Goal: Task Accomplishment & Management: Manage account settings

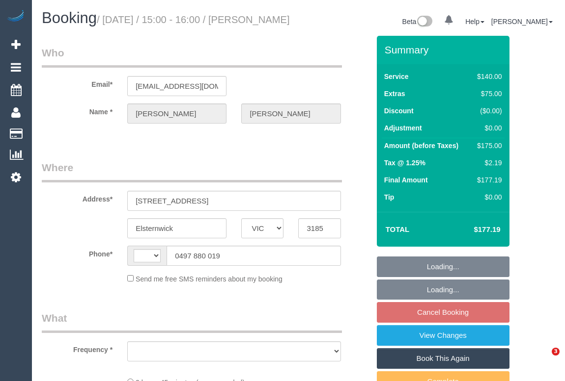
select select "VIC"
select select "string:AU"
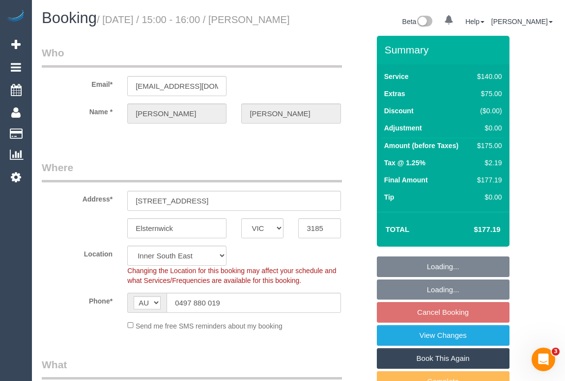
select select "string:stripe-pm_1S5JNT2GScqysDRVOGJTuutG"
select select "object:555"
select select "number:29"
select select "number:14"
select select "number:19"
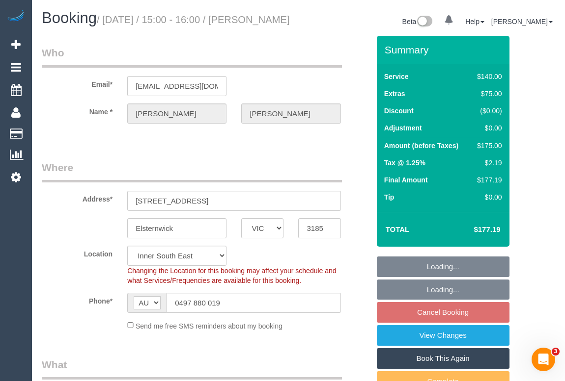
select select "number:24"
select select "number:13"
select select "object:1484"
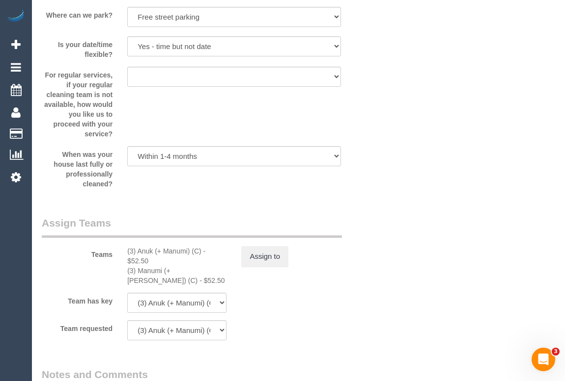
scroll to position [1473, 0]
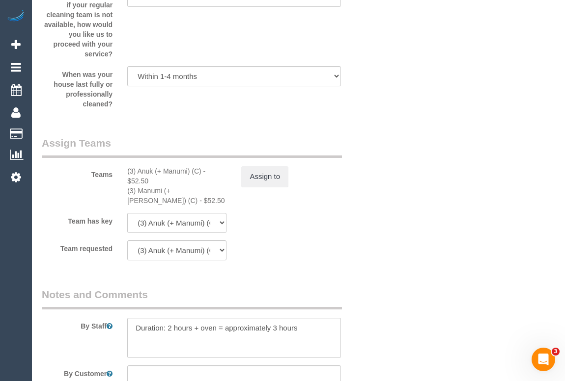
click at [360, 268] on fieldset "Assign Teams Teams (3) Anuk (+ Manumi) (C) - $52.50 (3) Manumi (+ Anuk) (C) - $…" at bounding box center [205, 202] width 327 height 132
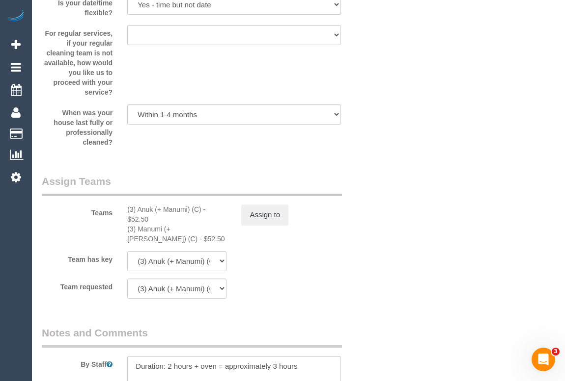
scroll to position [1428, 0]
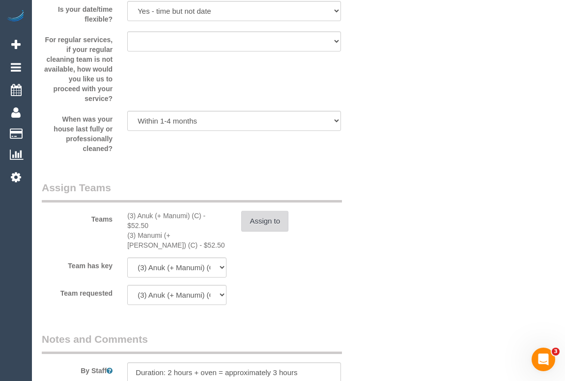
click at [255, 232] on button "Assign to" at bounding box center [264, 221] width 47 height 21
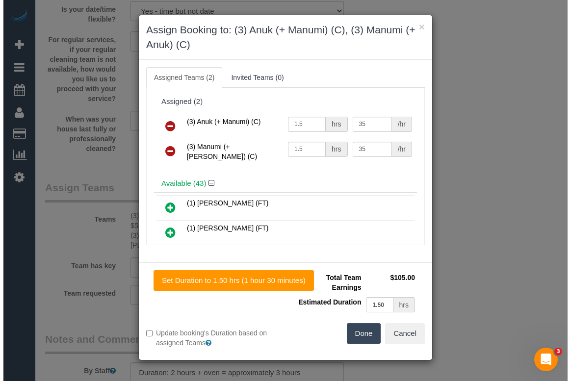
scroll to position [1418, 0]
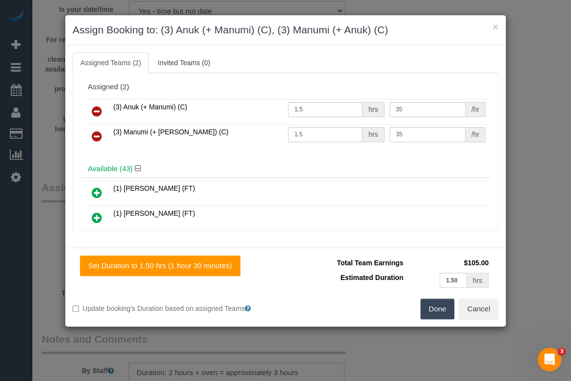
click at [264, 155] on div "(3) Anuk (+ Manumi) (C) 1.5 hrs 35 /hr (3) Manumi (+ Anuk) (C) 1.5 hrs 35 /hr" at bounding box center [286, 128] width 410 height 63
click at [482, 307] on button "Cancel" at bounding box center [479, 309] width 40 height 21
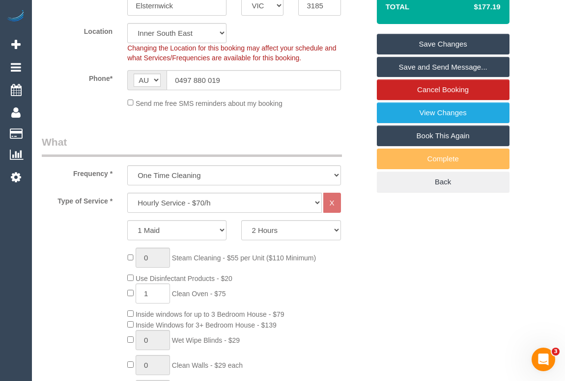
scroll to position [268, 0]
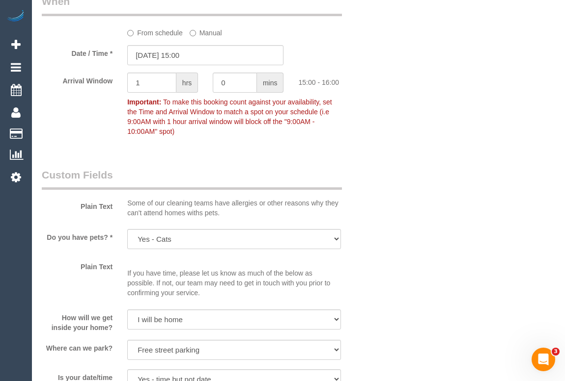
scroll to position [982, 0]
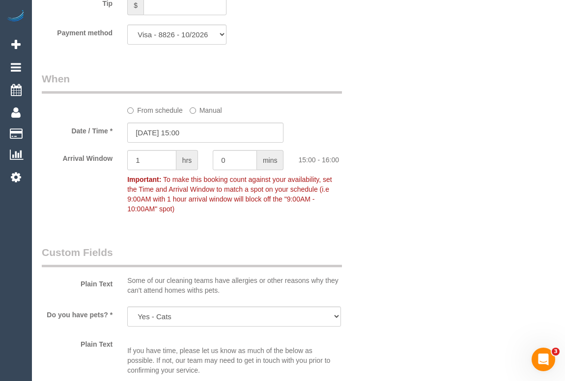
drag, startPoint x: 218, startPoint y: 240, endPoint x: 222, endPoint y: 251, distance: 11.8
click at [219, 240] on div "Who Email* joyceholtman@gmail.com Name * Joyce Holtman Where Address* 8 Beavis …" at bounding box center [205, 82] width 342 height 2057
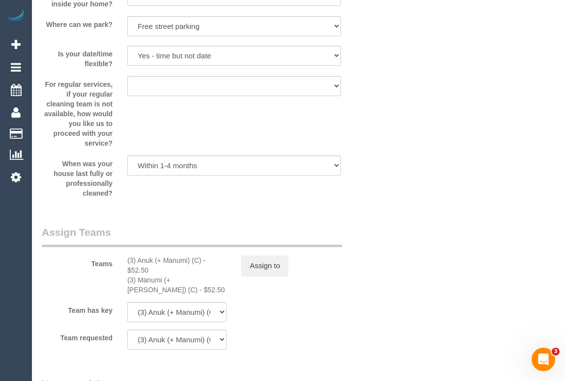
scroll to position [1562, 0]
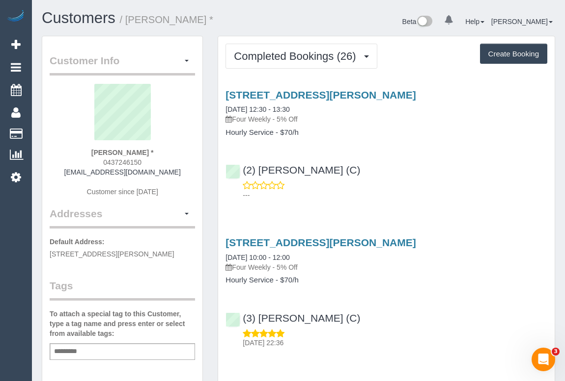
click at [417, 177] on div "(2) Marco Sanchez (C) ---" at bounding box center [386, 178] width 336 height 44
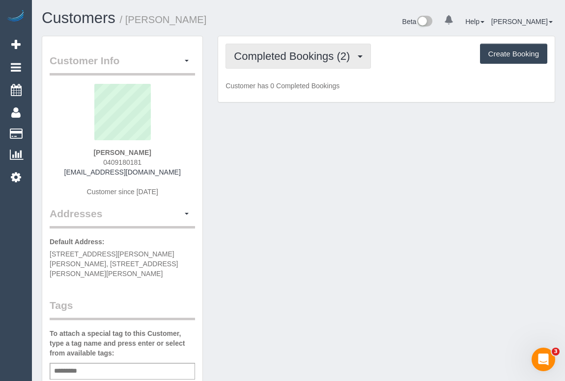
click at [299, 56] on span "Completed Bookings (2)" at bounding box center [294, 56] width 121 height 12
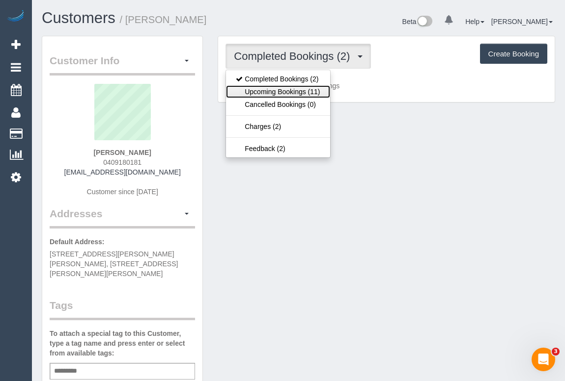
click at [288, 91] on link "Upcoming Bookings (11)" at bounding box center [278, 91] width 104 height 13
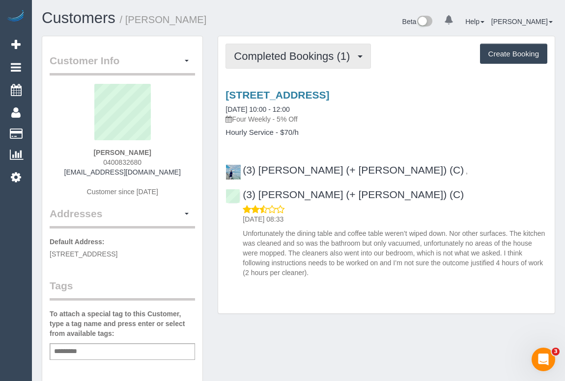
click at [275, 56] on span "Completed Bookings (1)" at bounding box center [294, 56] width 121 height 12
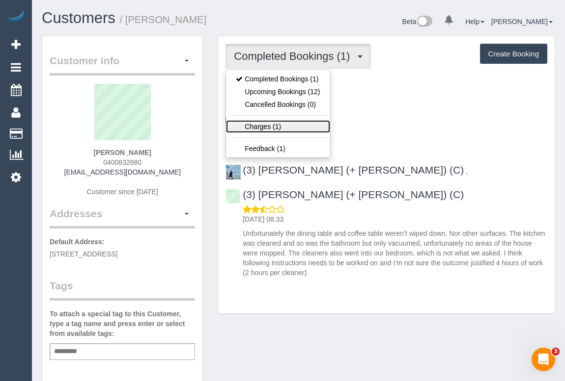
click at [260, 126] on link "Charges (1)" at bounding box center [278, 126] width 104 height 13
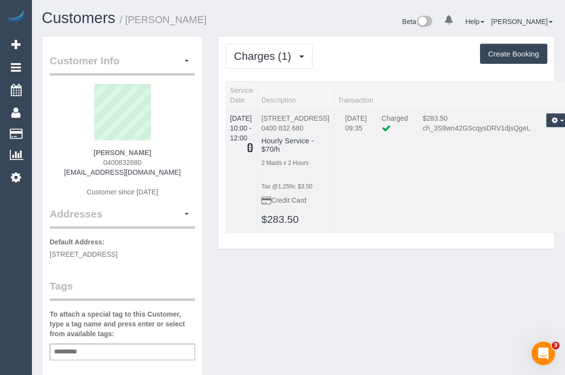
click at [253, 144] on icon at bounding box center [250, 147] width 6 height 7
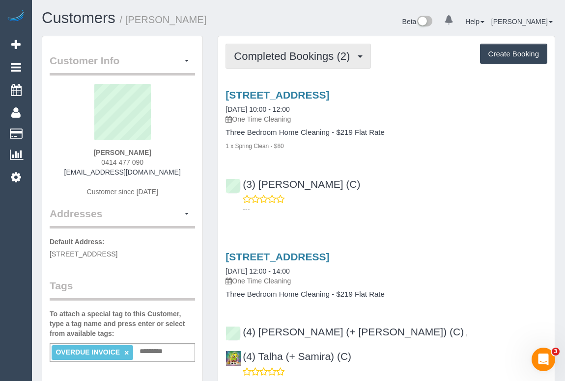
drag, startPoint x: 283, startPoint y: 57, endPoint x: 284, endPoint y: 74, distance: 16.7
click at [283, 57] on span "Completed Bookings (2)" at bounding box center [294, 56] width 121 height 12
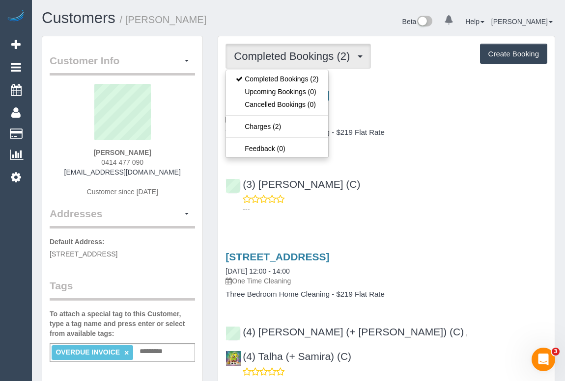
click at [418, 192] on div "(3) Vishal Kumar (C) ---" at bounding box center [386, 192] width 336 height 44
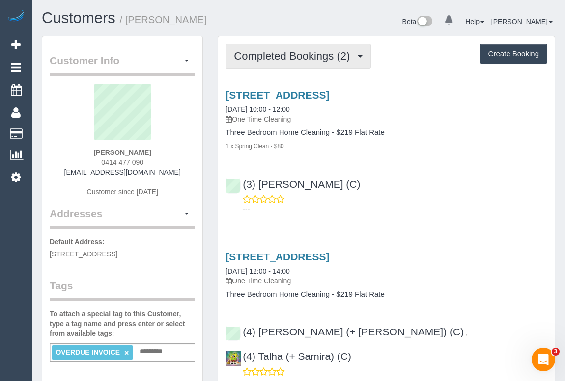
click at [270, 60] on span "Completed Bookings (2)" at bounding box center [294, 56] width 121 height 12
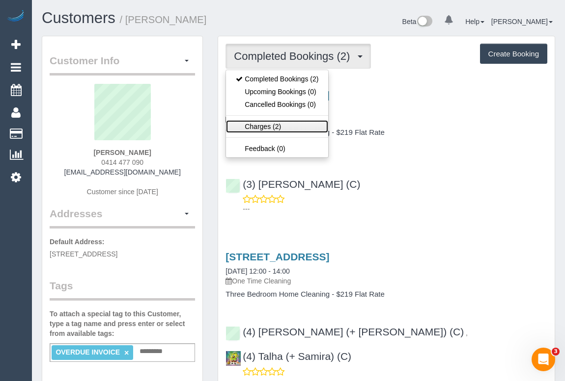
click at [249, 127] on link "Charges (2)" at bounding box center [277, 126] width 102 height 13
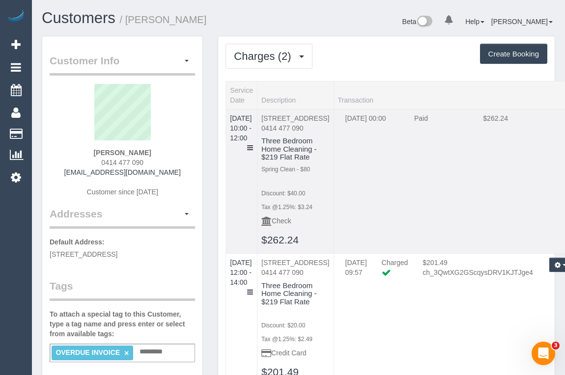
click at [463, 245] on td "27/08/2025 00:00 Paid $262.24" at bounding box center [457, 181] width 249 height 145
click at [253, 144] on icon at bounding box center [250, 147] width 6 height 7
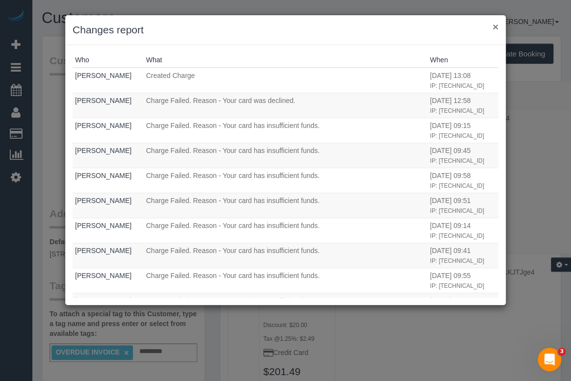
click at [498, 28] on button "×" at bounding box center [496, 27] width 6 height 10
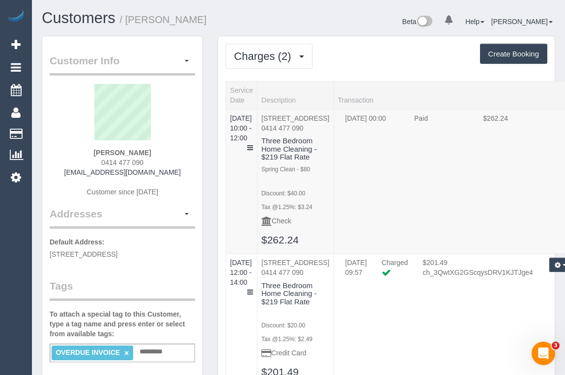
drag, startPoint x: 83, startPoint y: 150, endPoint x: 171, endPoint y: 149, distance: 87.4
click at [171, 149] on div "Angad Chandok 0414 477 090 angadchandok18@gmail.com Customer since 2025" at bounding box center [122, 145] width 145 height 123
copy strong "Angad Chandok"
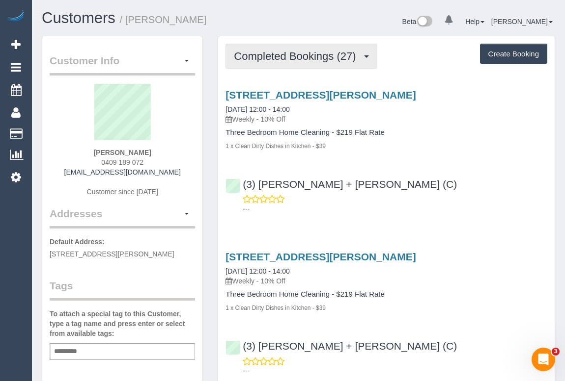
click at [273, 54] on span "Completed Bookings (27)" at bounding box center [297, 56] width 127 height 12
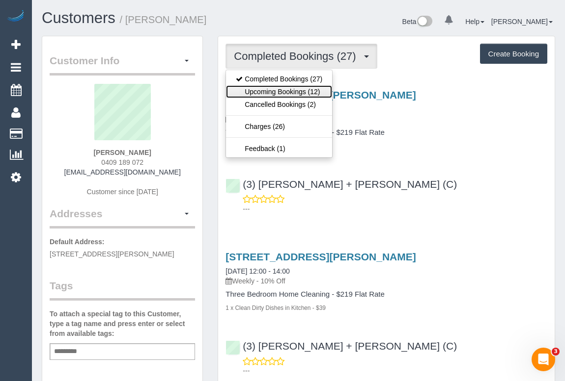
click at [275, 95] on link "Upcoming Bookings (12)" at bounding box center [279, 91] width 106 height 13
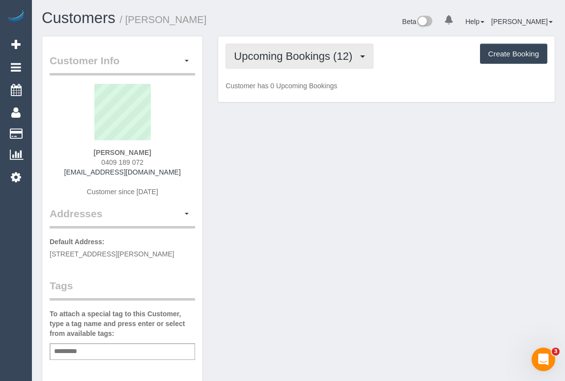
click at [285, 54] on span "Upcoming Bookings (12)" at bounding box center [295, 56] width 123 height 12
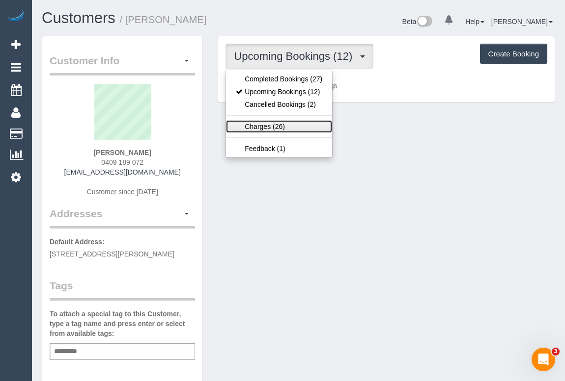
click at [268, 124] on link "Charges (26)" at bounding box center [279, 126] width 106 height 13
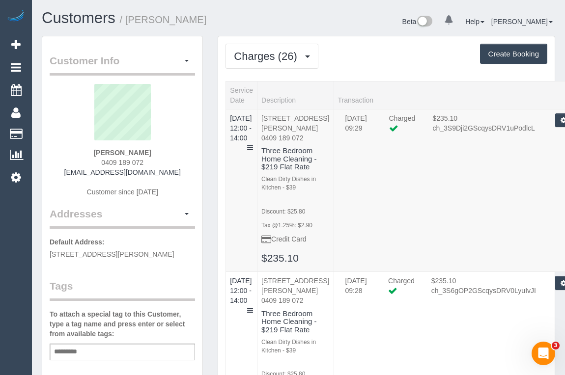
drag, startPoint x: 98, startPoint y: 151, endPoint x: 153, endPoint y: 148, distance: 55.0
click at [153, 148] on div "[PERSON_NAME] 0409 189 072 [EMAIL_ADDRESS][DOMAIN_NAME] Customer since [DATE]" at bounding box center [122, 145] width 145 height 123
copy strong "[PERSON_NAME]"
click at [271, 53] on span "Charges (26)" at bounding box center [268, 56] width 68 height 12
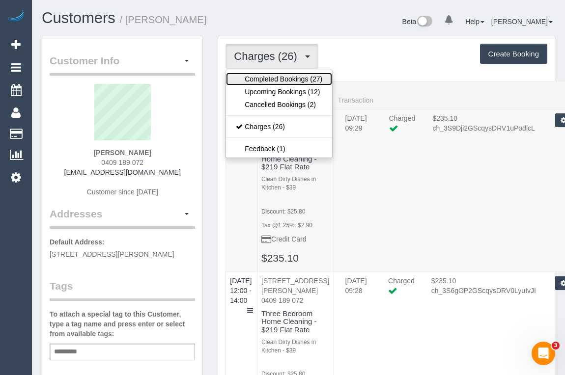
click at [268, 79] on link "Completed Bookings (27)" at bounding box center [279, 79] width 106 height 13
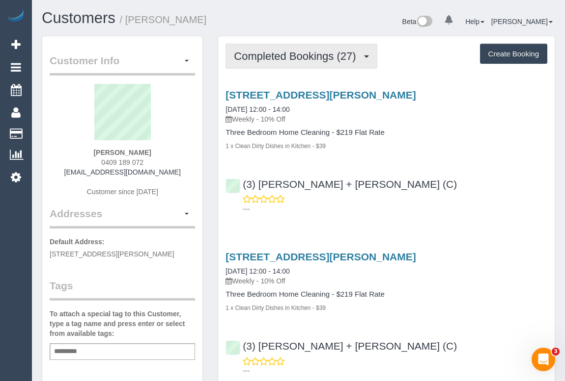
click at [280, 57] on span "Completed Bookings (27)" at bounding box center [297, 56] width 127 height 12
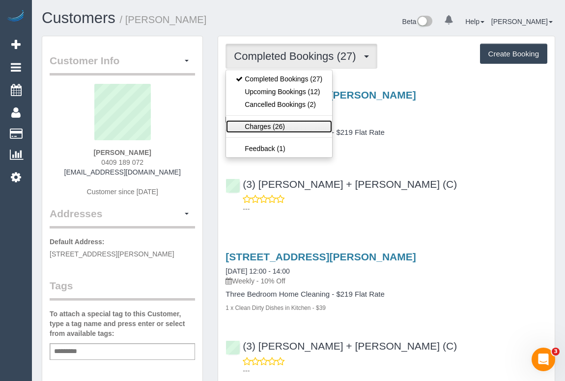
click at [263, 126] on link "Charges (26)" at bounding box center [279, 126] width 106 height 13
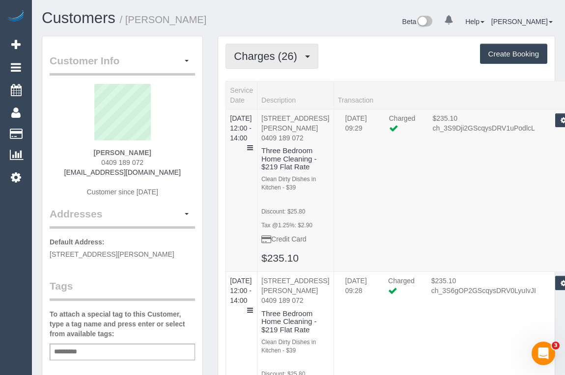
click at [278, 51] on span "Charges (26)" at bounding box center [268, 56] width 68 height 12
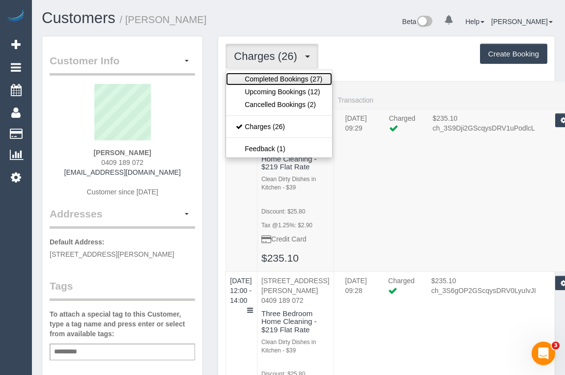
click at [272, 76] on link "Completed Bookings (27)" at bounding box center [279, 79] width 106 height 13
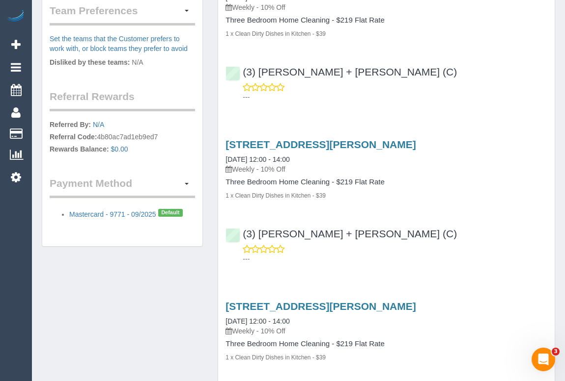
scroll to position [446, 0]
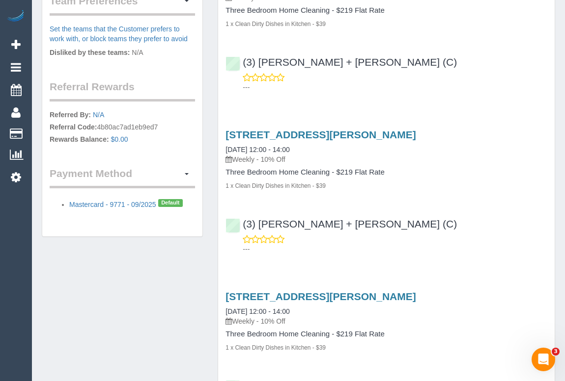
click at [413, 221] on div "(3) Denis + Kaira (C) ---" at bounding box center [386, 232] width 336 height 44
drag, startPoint x: 441, startPoint y: 133, endPoint x: 222, endPoint y: 131, distance: 219.0
click at [222, 131] on div "8c Mccomas Street, Reservoir, VIC 3073 29/08/2025 12:00 - 14:00 Weekly - 10% Of…" at bounding box center [386, 159] width 336 height 61
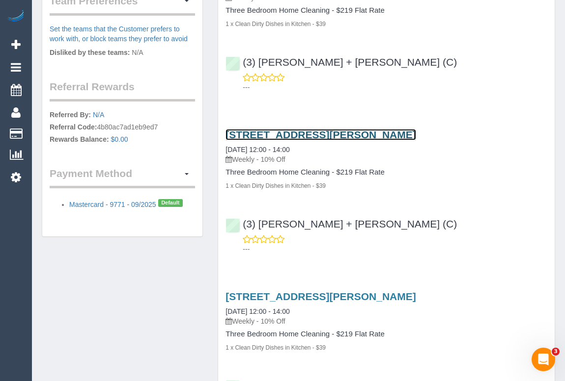
click at [324, 132] on link "8c Mccomas Street, Reservoir, VIC 3073" at bounding box center [320, 134] width 190 height 11
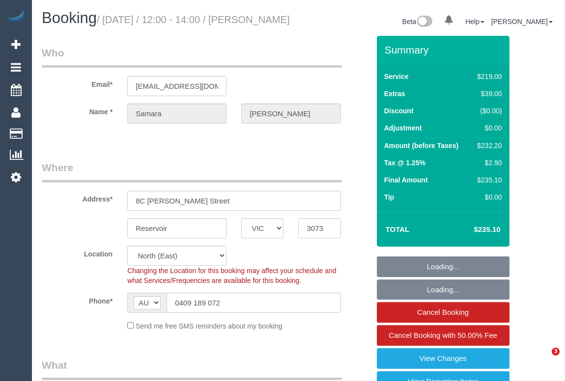
select select "VIC"
select select "number:30"
select select "number:14"
select select "number:19"
select select "number:22"
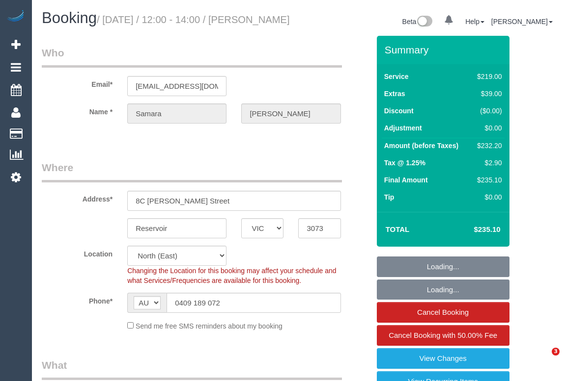
select select "number:34"
select select "number:26"
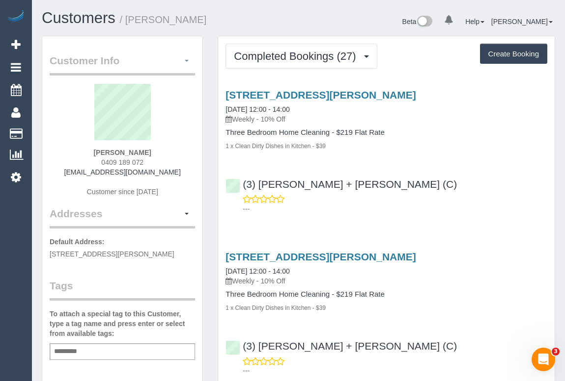
click at [188, 60] on span "button" at bounding box center [187, 61] width 4 height 2
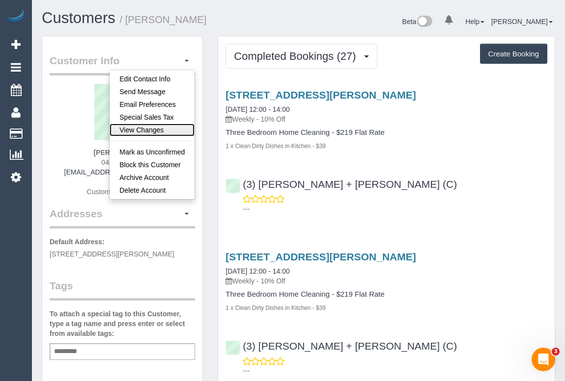
click at [148, 128] on link "View Changes" at bounding box center [151, 130] width 85 height 13
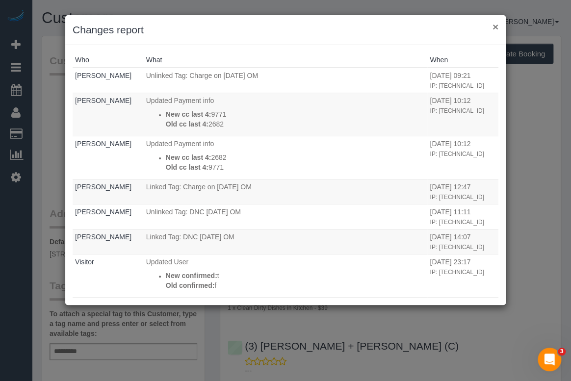
click at [493, 29] on button "×" at bounding box center [496, 27] width 6 height 10
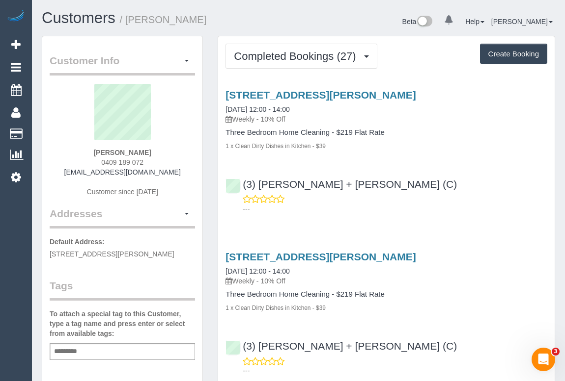
drag, startPoint x: 92, startPoint y: 162, endPoint x: 162, endPoint y: 163, distance: 70.2
click at [162, 163] on div "Samara Smith 0409 189 072 samara2k@gmail.com Customer since 2025" at bounding box center [122, 145] width 145 height 123
copy span "0409 189 072"
click at [418, 194] on div "---" at bounding box center [386, 204] width 322 height 20
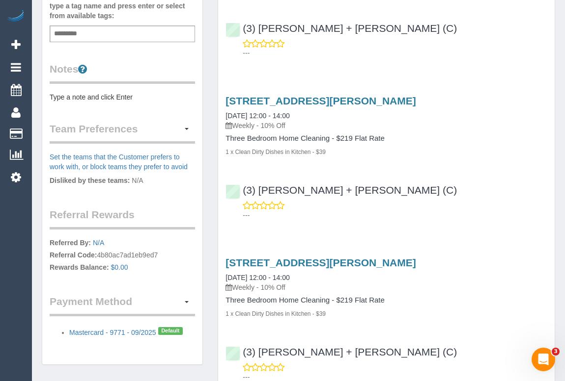
scroll to position [446, 0]
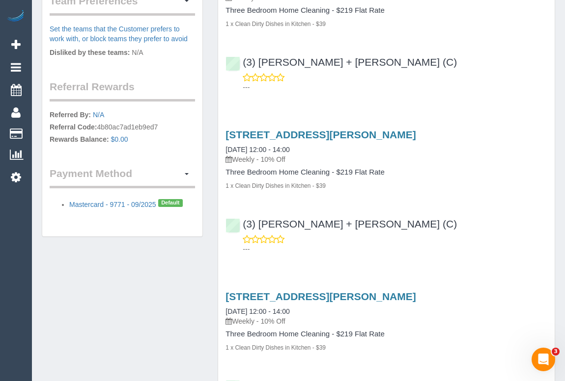
click at [419, 220] on div "(3) Denis + Kaira (C) ---" at bounding box center [386, 232] width 336 height 44
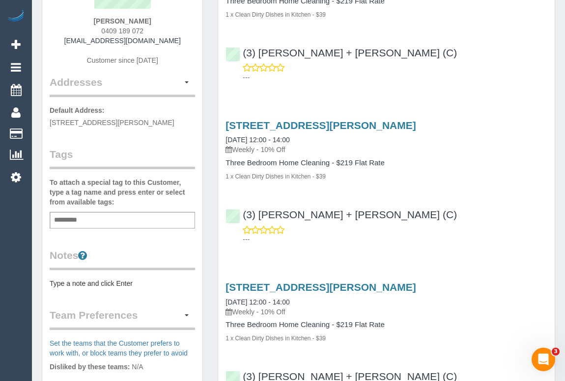
scroll to position [44, 0]
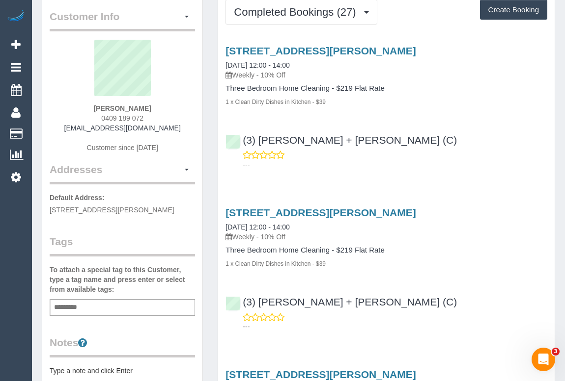
drag, startPoint x: 97, startPoint y: 104, endPoint x: 182, endPoint y: 111, distance: 85.2
click at [182, 111] on div "Samara Smith 0409 189 072 samara2k@gmail.com Customer since 2025" at bounding box center [122, 101] width 145 height 123
copy strong "Samara Smith"
click at [90, 108] on div "Samara Smith 0409 189 072 samara2k@gmail.com Customer since 2025" at bounding box center [122, 101] width 145 height 123
drag, startPoint x: 92, startPoint y: 107, endPoint x: 174, endPoint y: 107, distance: 82.0
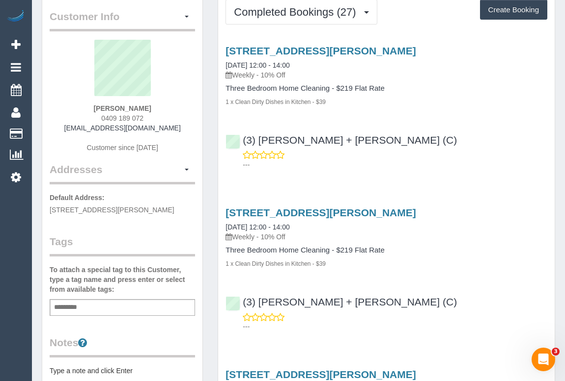
click at [174, 107] on div "Samara Smith 0409 189 072 samara2k@gmail.com Customer since 2025" at bounding box center [122, 101] width 145 height 123
copy strong "Samara Smith"
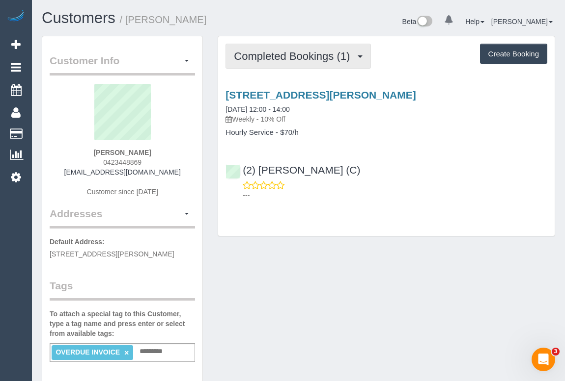
click at [284, 51] on span "Completed Bookings (1)" at bounding box center [294, 56] width 121 height 12
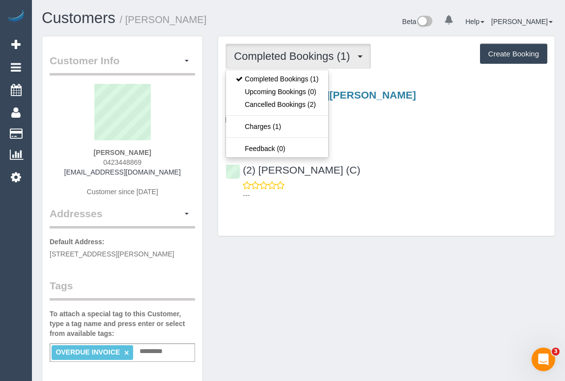
click at [333, 285] on div "Customer Info Edit Contact Info Send Message Email Preferences Special Sales Ta…" at bounding box center [298, 376] width 528 height 680
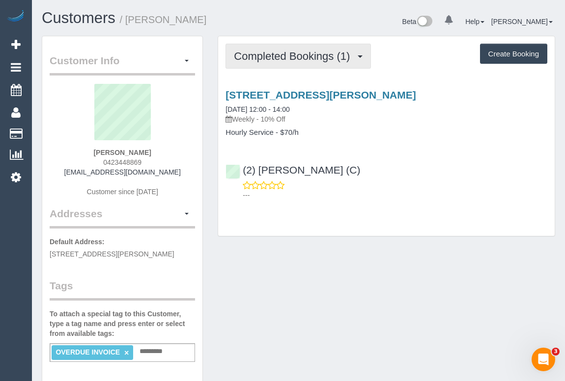
click at [286, 56] on span "Completed Bookings (1)" at bounding box center [294, 56] width 121 height 12
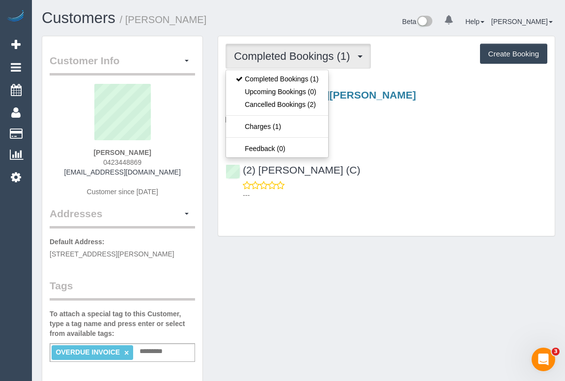
click at [464, 206] on div "Completed Bookings (1) Completed Bookings (1) Upcoming Bookings (0) Cancelled B…" at bounding box center [386, 136] width 336 height 200
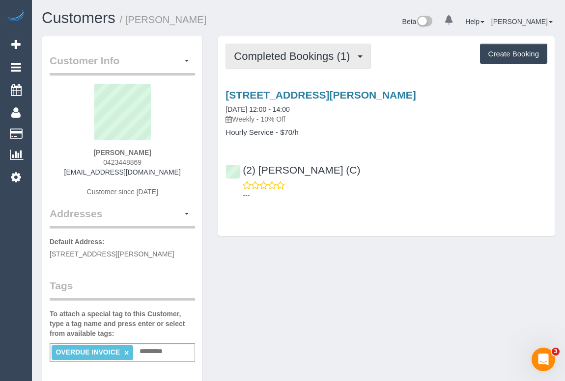
click at [286, 59] on span "Completed Bookings (1)" at bounding box center [294, 56] width 121 height 12
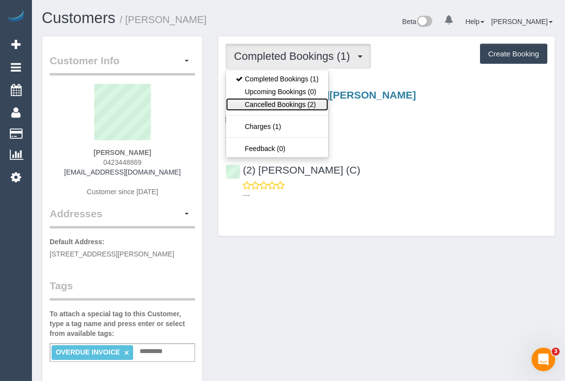
click at [277, 105] on link "Cancelled Bookings (2)" at bounding box center [277, 104] width 102 height 13
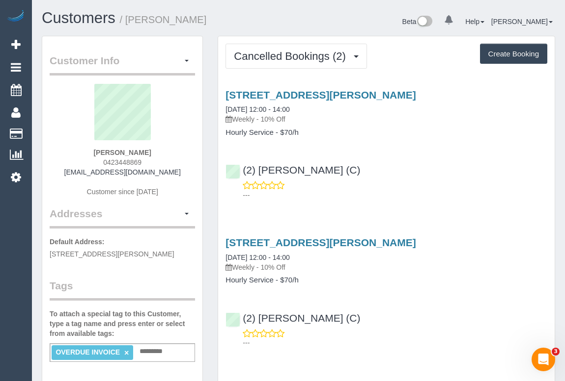
click at [467, 181] on div "---" at bounding box center [386, 191] width 322 height 20
drag, startPoint x: 85, startPoint y: 152, endPoint x: 170, endPoint y: 152, distance: 85.4
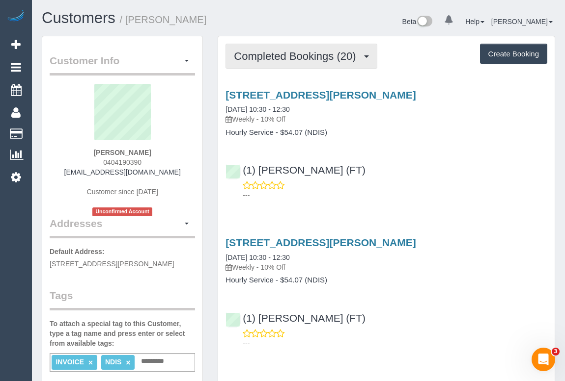
click at [290, 61] on button "Completed Bookings (20)" at bounding box center [300, 56] width 151 height 25
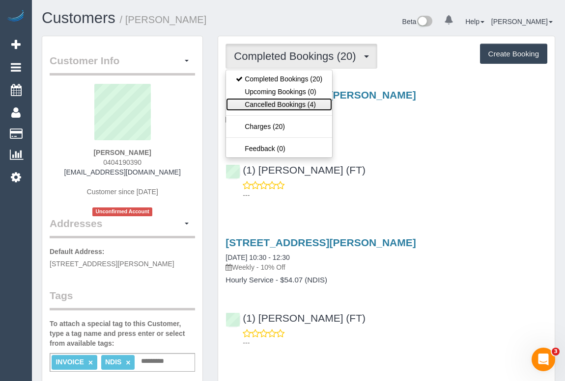
click at [290, 104] on link "Cancelled Bookings (4)" at bounding box center [279, 104] width 106 height 13
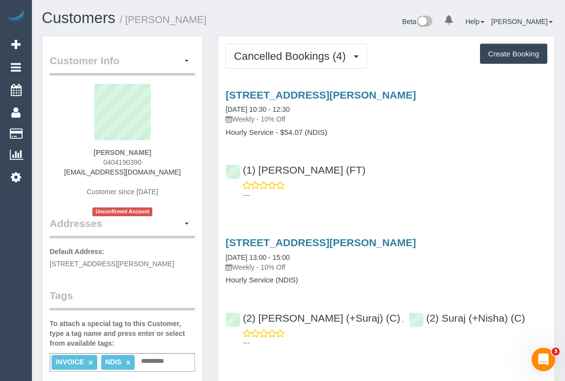
click at [365, 150] on div "3/25-29 Oak Street, Preston, VIC 3072 24/07/2023 10:30 - 12:30 Weekly - 10% Off…" at bounding box center [386, 143] width 336 height 124
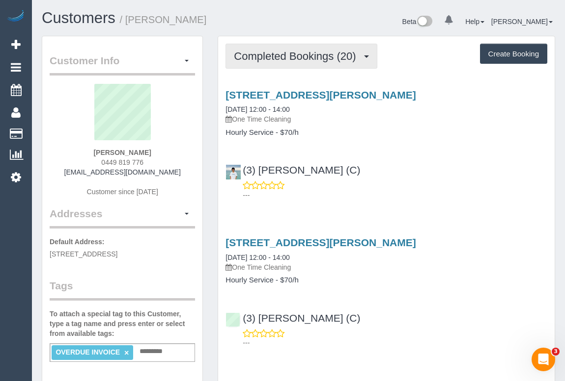
click at [313, 49] on button "Completed Bookings (20)" at bounding box center [300, 56] width 151 height 25
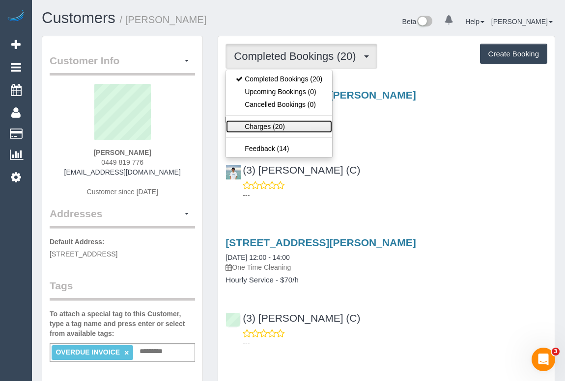
click at [267, 125] on link "Charges (20)" at bounding box center [279, 126] width 106 height 13
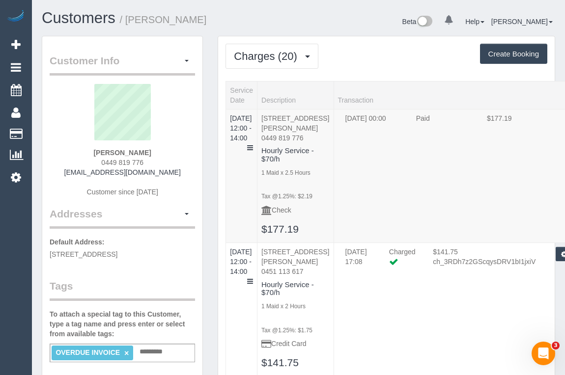
drag, startPoint x: 94, startPoint y: 149, endPoint x: 162, endPoint y: 152, distance: 67.8
click at [162, 152] on div "[PERSON_NAME] 0449 819 776 [EMAIL_ADDRESS][DOMAIN_NAME] Customer since [DATE]" at bounding box center [122, 145] width 145 height 123
copy strong "[PERSON_NAME]"
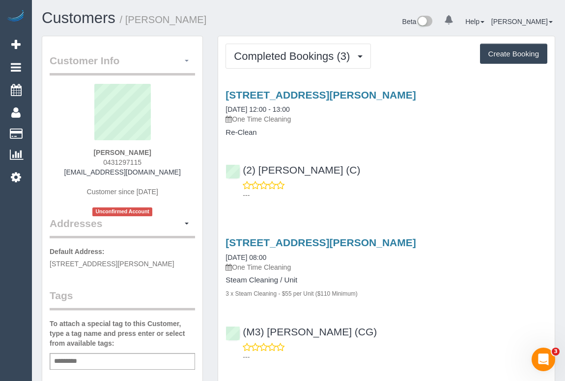
click at [187, 58] on button "button" at bounding box center [186, 61] width 17 height 15
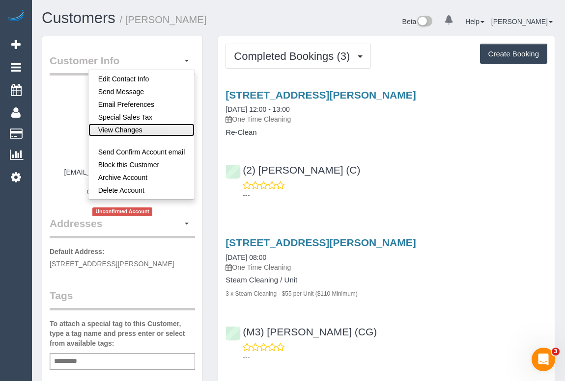
click at [138, 128] on link "View Changes" at bounding box center [141, 130] width 107 height 13
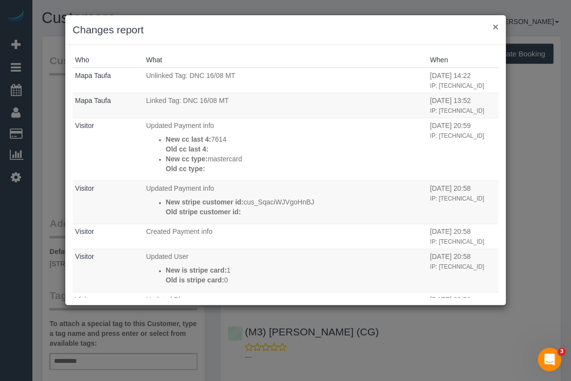
click at [494, 26] on button "×" at bounding box center [496, 27] width 6 height 10
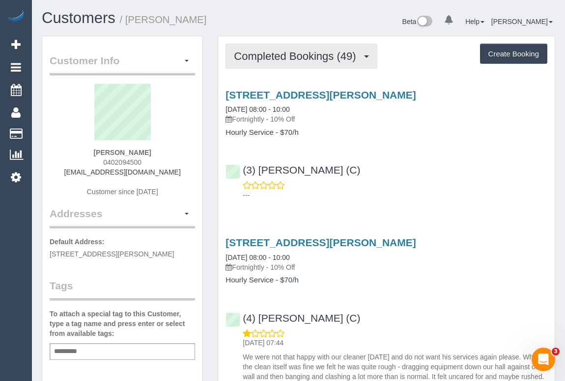
click at [304, 58] on span "Completed Bookings (49)" at bounding box center [297, 56] width 127 height 12
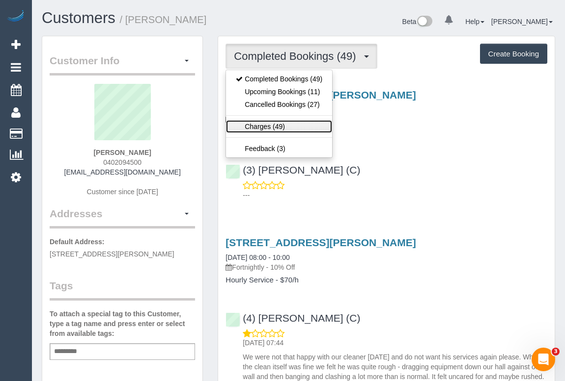
click at [248, 126] on link "Charges (49)" at bounding box center [279, 126] width 106 height 13
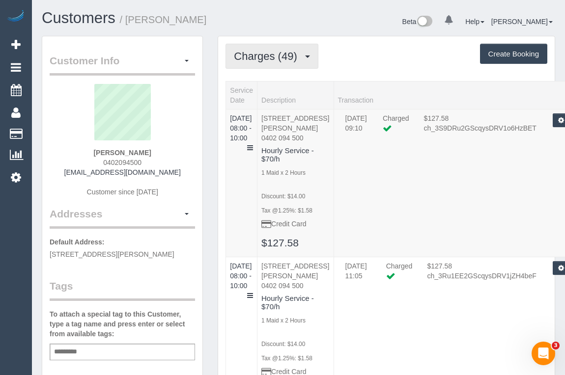
click at [258, 53] on span "Charges (49)" at bounding box center [268, 56] width 68 height 12
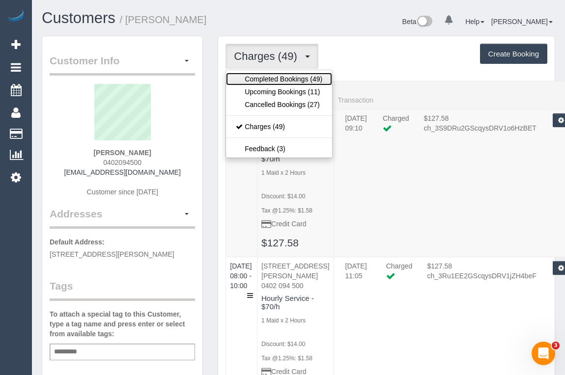
click at [291, 78] on link "Completed Bookings (49)" at bounding box center [279, 79] width 106 height 13
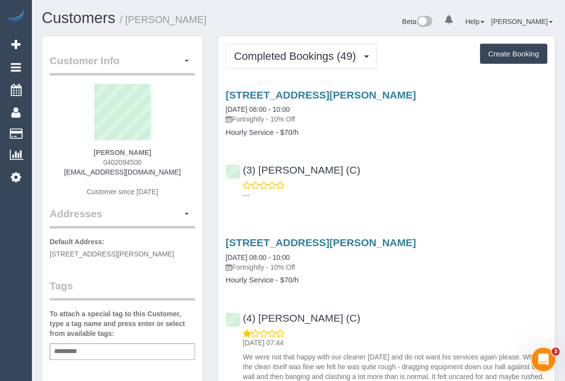
scroll to position [134, 0]
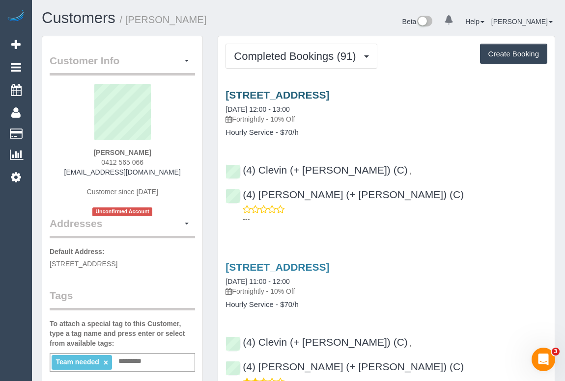
drag, startPoint x: 393, startPoint y: 117, endPoint x: 368, endPoint y: 93, distance: 34.4
click at [393, 117] on p "Fortnightly - 10% Off" at bounding box center [386, 119] width 322 height 10
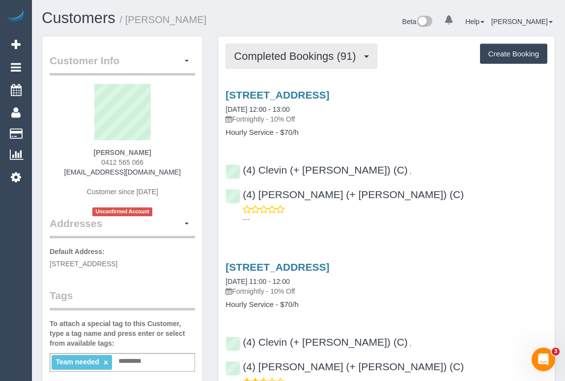
click at [286, 59] on span "Completed Bookings (91)" at bounding box center [297, 56] width 127 height 12
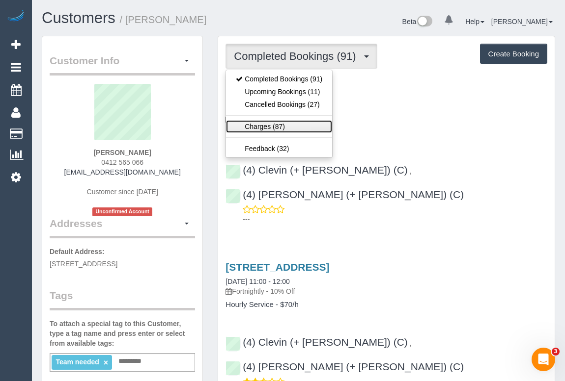
click at [255, 128] on link "Charges (87)" at bounding box center [279, 126] width 106 height 13
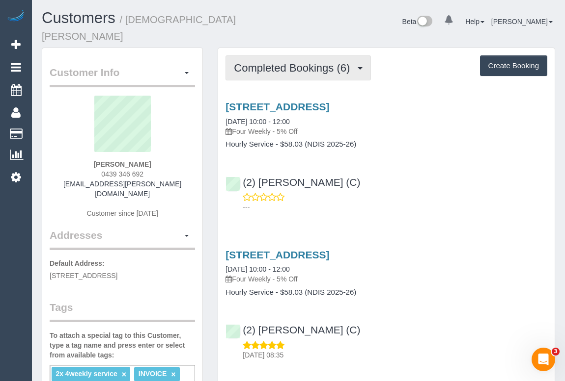
click at [278, 62] on span "Completed Bookings (6)" at bounding box center [294, 68] width 121 height 12
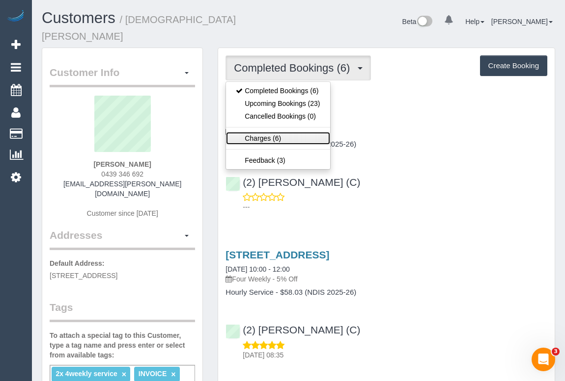
click at [267, 132] on link "Charges (6)" at bounding box center [278, 138] width 104 height 13
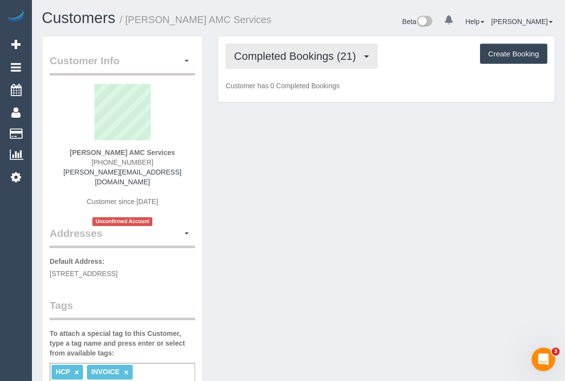
click at [303, 58] on span "Completed Bookings (21)" at bounding box center [297, 56] width 127 height 12
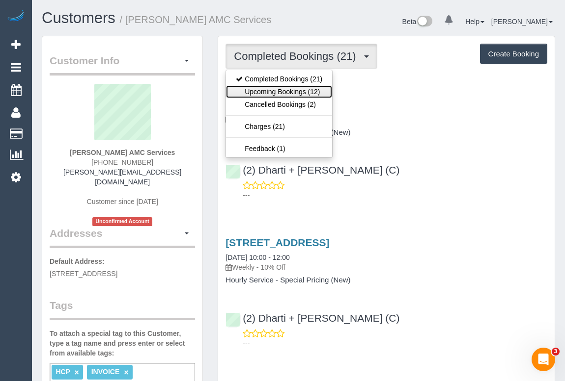
click at [294, 93] on link "Upcoming Bookings (12)" at bounding box center [279, 91] width 106 height 13
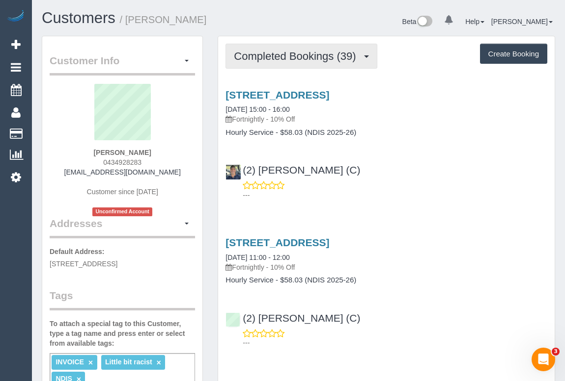
click at [292, 51] on span "Completed Bookings (39)" at bounding box center [297, 56] width 127 height 12
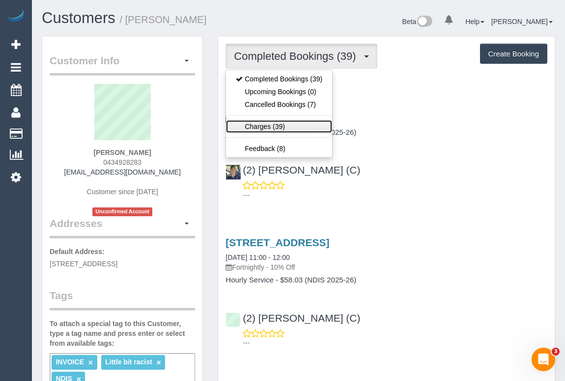
click at [266, 126] on link "Charges (39)" at bounding box center [279, 126] width 106 height 13
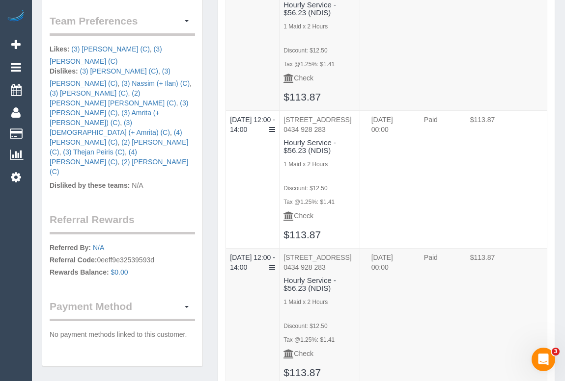
scroll to position [803, 0]
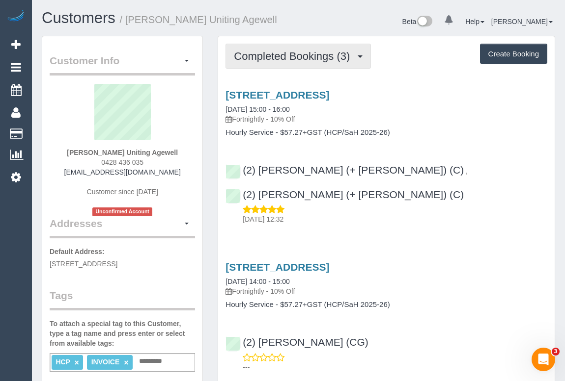
click at [314, 55] on span "Completed Bookings (3)" at bounding box center [294, 56] width 121 height 12
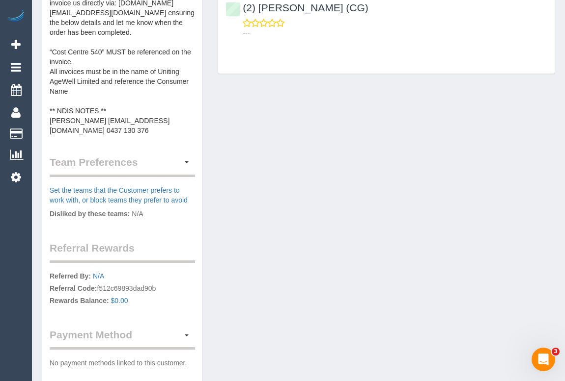
scroll to position [357, 0]
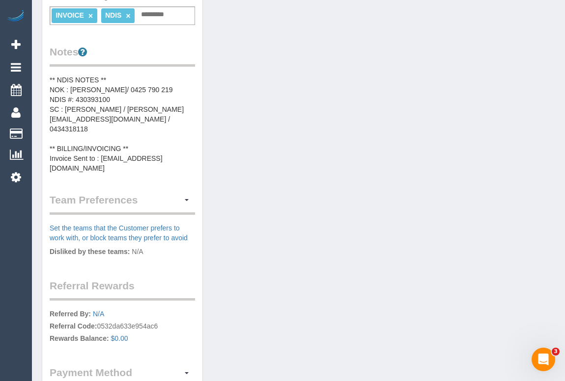
scroll to position [441, 0]
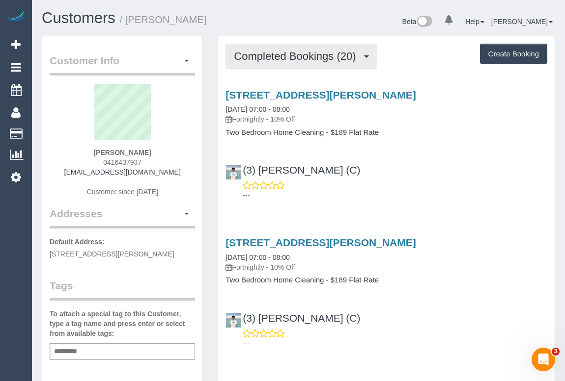
click at [296, 56] on span "Completed Bookings (20)" at bounding box center [297, 56] width 127 height 12
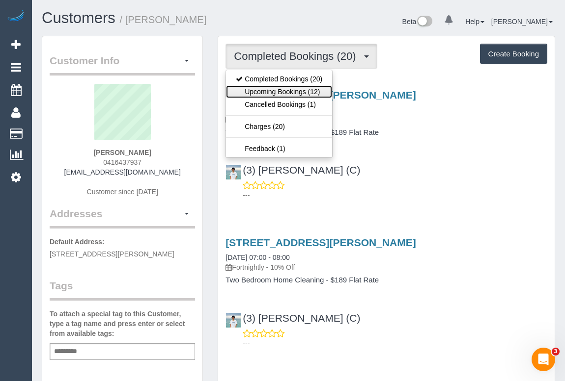
click at [286, 89] on link "Upcoming Bookings (12)" at bounding box center [279, 91] width 106 height 13
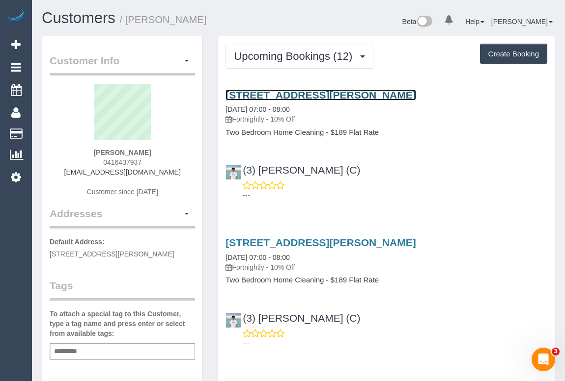
click at [321, 96] on link "69 Fletcher St, Hawthorn East, VIC 3123" at bounding box center [320, 94] width 190 height 11
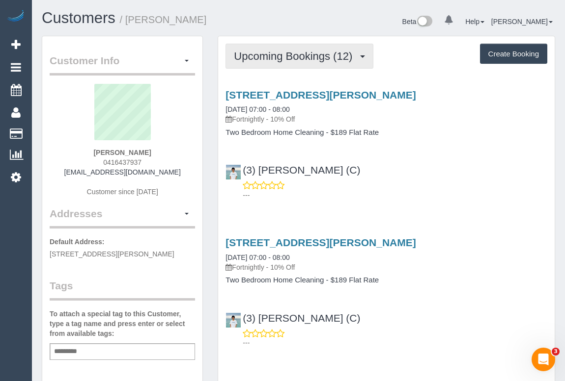
click at [268, 58] on span "Upcoming Bookings (12)" at bounding box center [295, 56] width 123 height 12
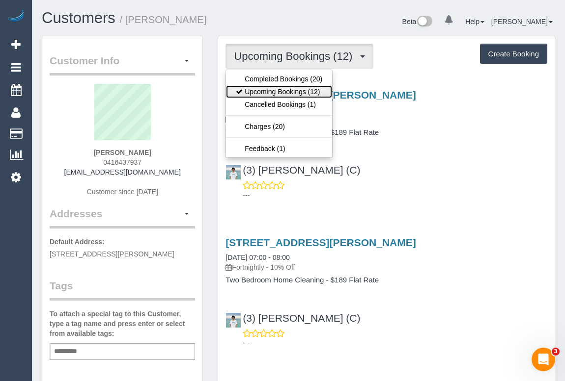
click at [287, 90] on link "Upcoming Bookings (12)" at bounding box center [279, 91] width 106 height 13
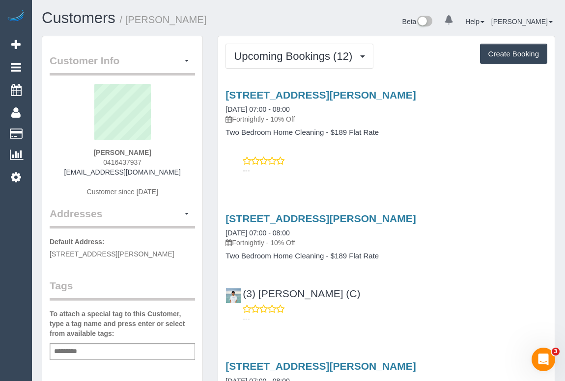
click at [471, 178] on div "69 Fletcher St, Hawthorn East, VIC 3123 29/09/2025 07:00 - 08:00 Fortnightly - …" at bounding box center [386, 130] width 336 height 99
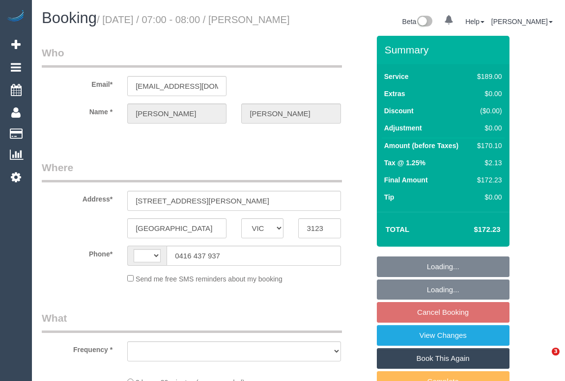
select select "VIC"
select select "string:AU"
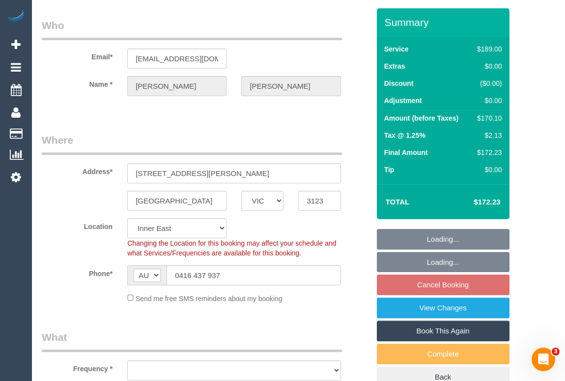
select select "object:530"
select select "string:stripe-pm_1P4MPT2GScqysDRVxvxFibMC"
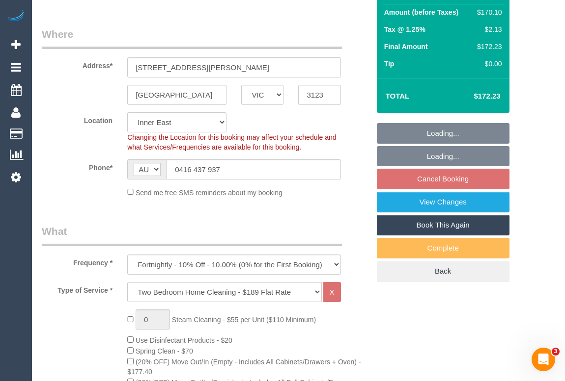
select select "object:1269"
select select "number:28"
select select "number:17"
select select "number:19"
select select "number:36"
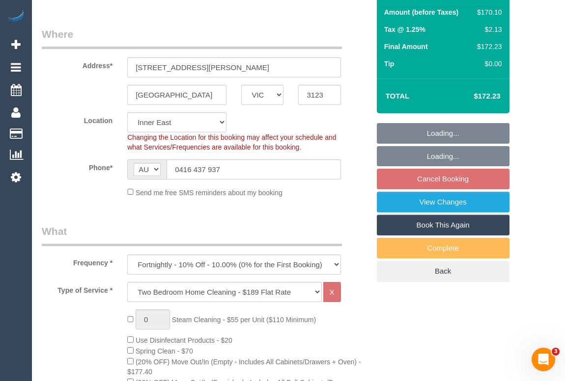
select select "number:33"
select select "number:11"
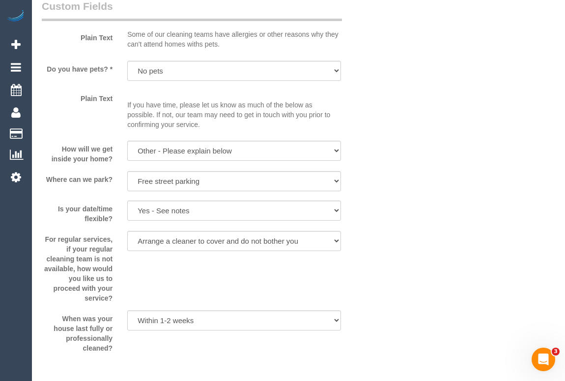
scroll to position [1428, 0]
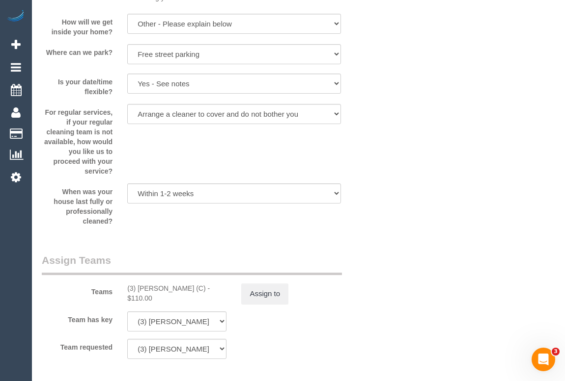
drag, startPoint x: 126, startPoint y: 300, endPoint x: 218, endPoint y: 299, distance: 92.3
click at [218, 299] on div "(3) [PERSON_NAME] (C) - $110.00" at bounding box center [177, 294] width 114 height 20
copy div "(3) [PERSON_NAME] (C)"
click at [273, 302] on button "Assign to" at bounding box center [264, 294] width 47 height 21
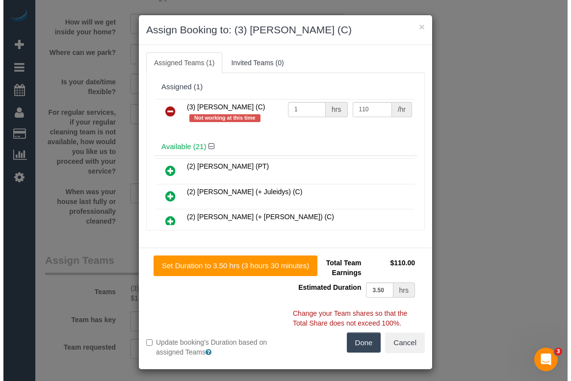
scroll to position [1418, 0]
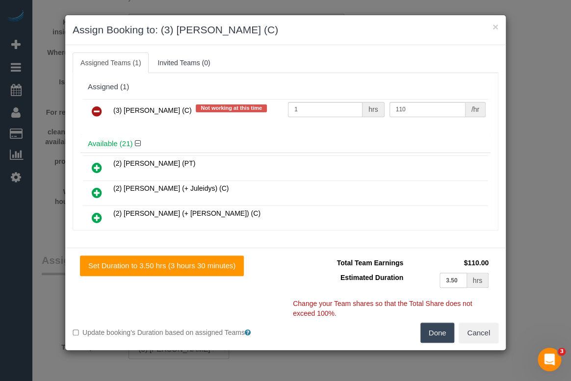
click at [96, 110] on icon at bounding box center [97, 112] width 10 height 12
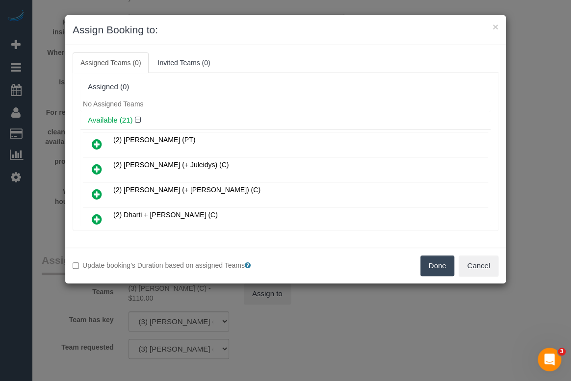
click at [424, 261] on button "Done" at bounding box center [438, 266] width 34 height 21
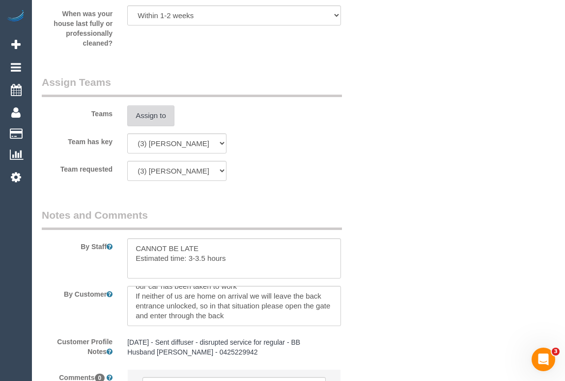
scroll to position [1725, 0]
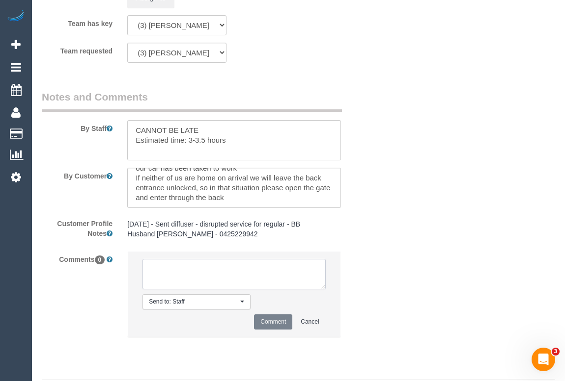
click at [211, 289] on textarea at bounding box center [233, 274] width 183 height 30
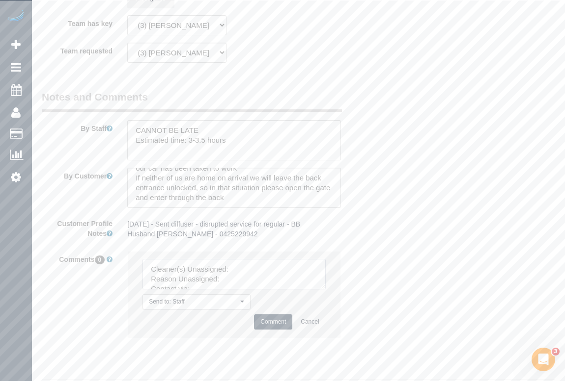
click at [240, 285] on textarea at bounding box center [233, 274] width 183 height 30
paste textarea "(3) Himasha Amarasinghe (C)"
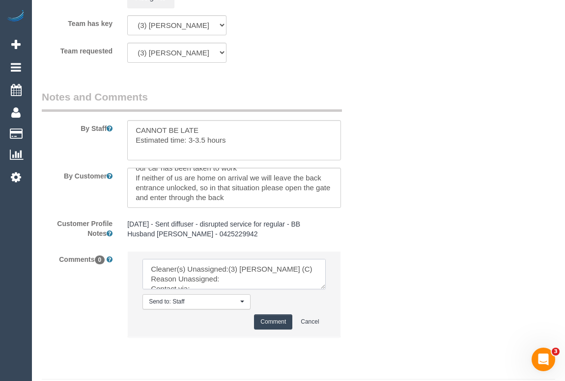
click at [228, 290] on textarea at bounding box center [233, 274] width 183 height 30
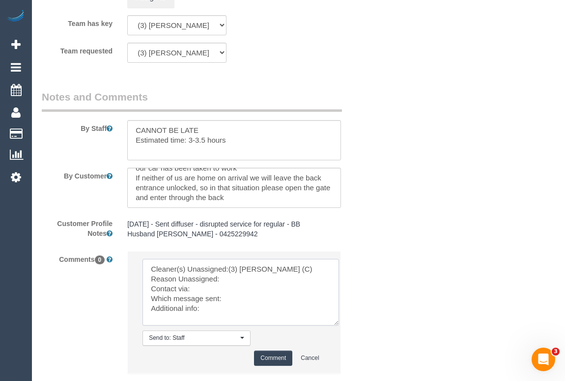
drag, startPoint x: 322, startPoint y: 301, endPoint x: 343, endPoint y: 359, distance: 61.2
click at [339, 326] on textarea at bounding box center [240, 292] width 196 height 67
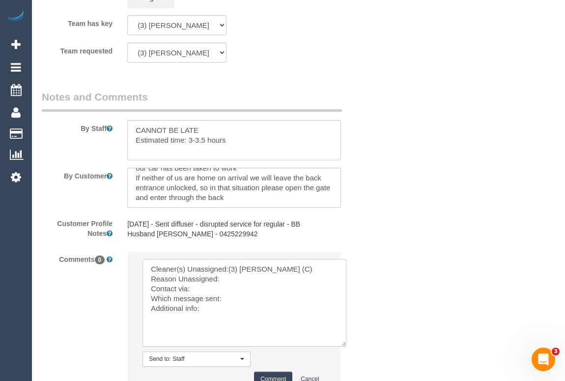
click at [240, 296] on textarea at bounding box center [244, 303] width 204 height 88
drag, startPoint x: 245, startPoint y: 293, endPoint x: 296, endPoint y: 294, distance: 51.1
click at [296, 294] on textarea at bounding box center [244, 303] width 204 height 88
click at [203, 304] on textarea at bounding box center [244, 303] width 204 height 88
drag, startPoint x: 221, startPoint y: 293, endPoint x: 287, endPoint y: 299, distance: 66.1
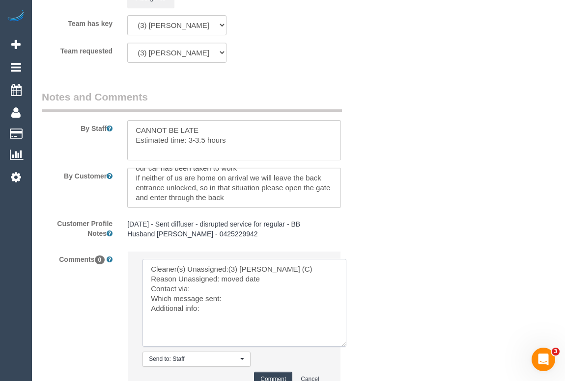
click at [287, 299] on textarea at bounding box center [244, 303] width 204 height 88
click at [286, 299] on textarea at bounding box center [244, 303] width 204 height 88
drag, startPoint x: 224, startPoint y: 292, endPoint x: 265, endPoint y: 292, distance: 41.2
click at [265, 292] on textarea at bounding box center [244, 303] width 204 height 88
click at [221, 303] on textarea at bounding box center [244, 303] width 204 height 88
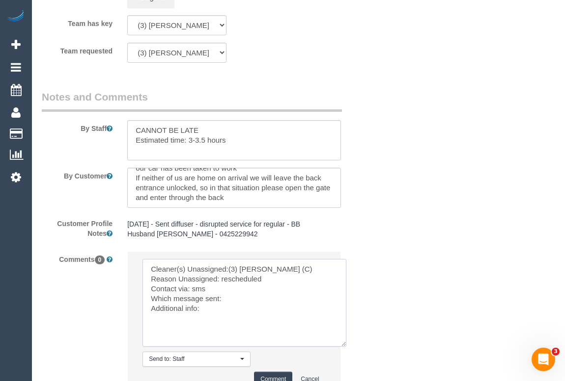
click at [229, 311] on textarea at bounding box center [244, 303] width 204 height 88
click at [228, 319] on textarea at bounding box center [244, 303] width 204 height 88
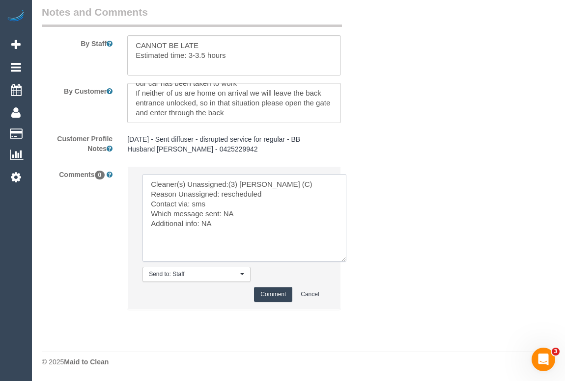
scroll to position [1822, 0]
type textarea "Cleaner(s) Unassigned:(3) Himasha Amarasinghe (C) Reason Unassigned: reschedule…"
click at [270, 292] on button "Comment" at bounding box center [273, 294] width 38 height 15
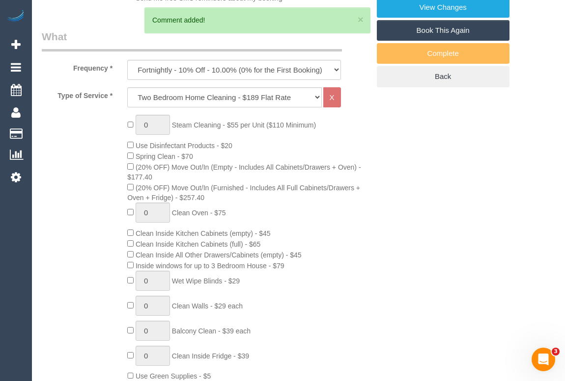
scroll to position [123, 0]
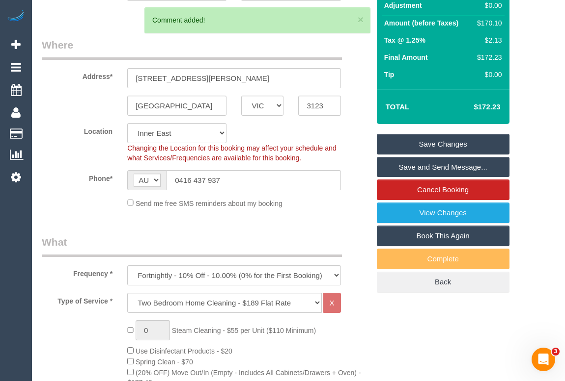
click at [425, 152] on link "Save Changes" at bounding box center [443, 144] width 133 height 21
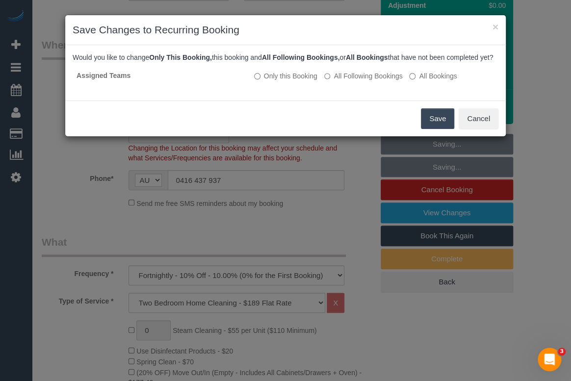
click at [434, 126] on button "Save" at bounding box center [437, 119] width 33 height 21
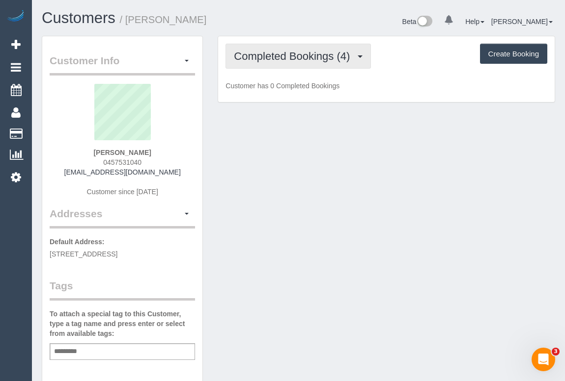
click at [305, 53] on span "Completed Bookings (4)" at bounding box center [294, 56] width 121 height 12
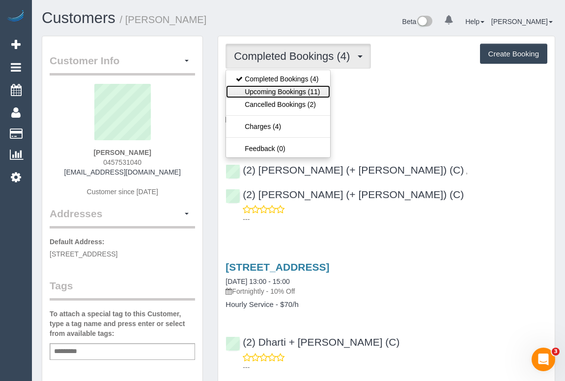
click at [293, 93] on link "Upcoming Bookings (11)" at bounding box center [278, 91] width 104 height 13
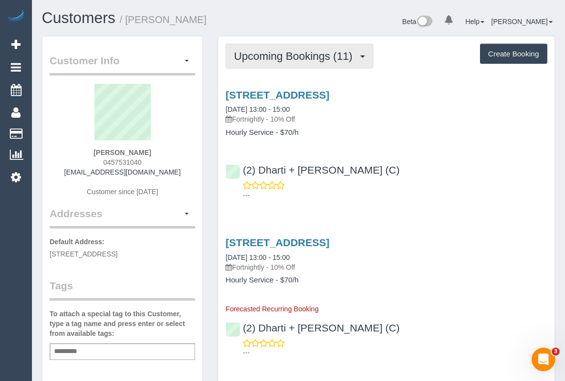
click at [272, 58] on span "Upcoming Bookings (11)" at bounding box center [295, 56] width 123 height 12
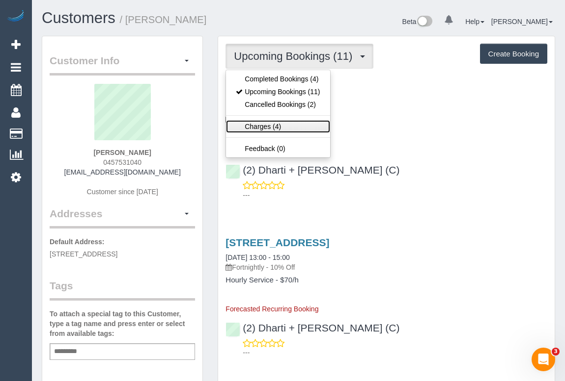
click at [263, 123] on link "Charges (4)" at bounding box center [278, 126] width 104 height 13
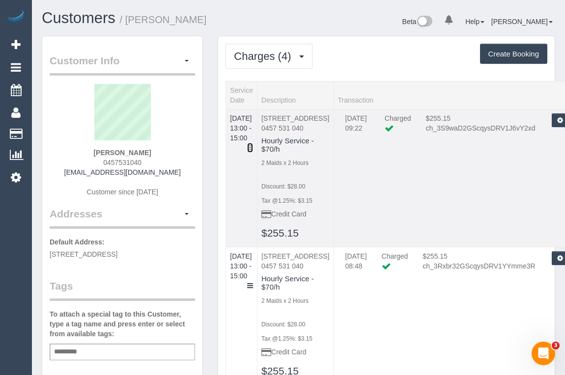
click at [253, 144] on icon at bounding box center [250, 147] width 6 height 7
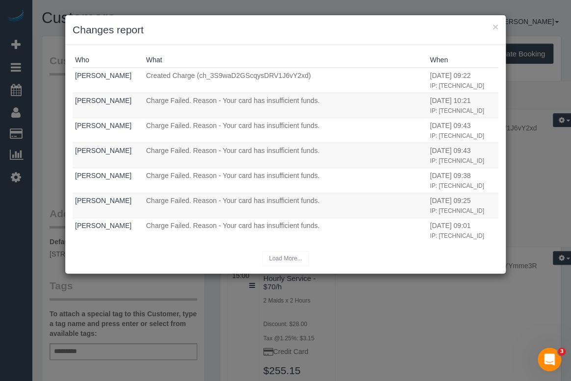
click at [492, 25] on h3 "Changes report" at bounding box center [286, 30] width 426 height 15
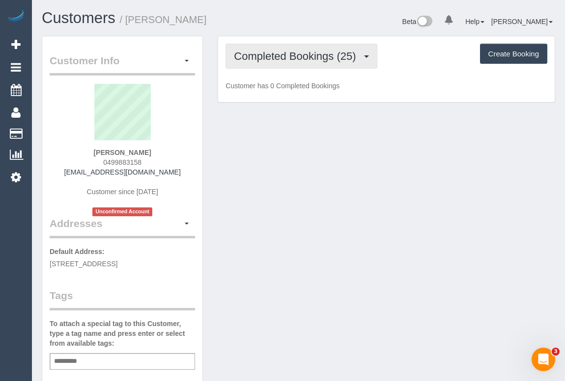
click at [297, 63] on button "Completed Bookings (25)" at bounding box center [300, 56] width 151 height 25
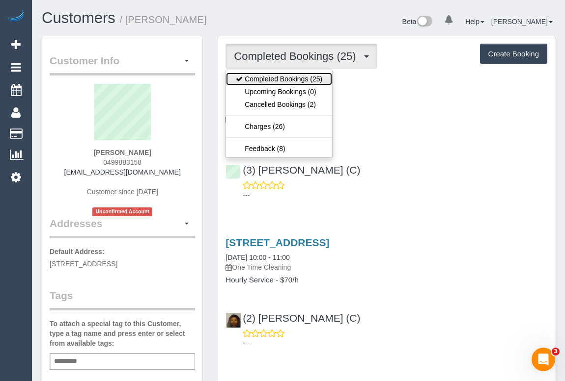
click at [288, 78] on link "Completed Bookings (25)" at bounding box center [279, 79] width 106 height 13
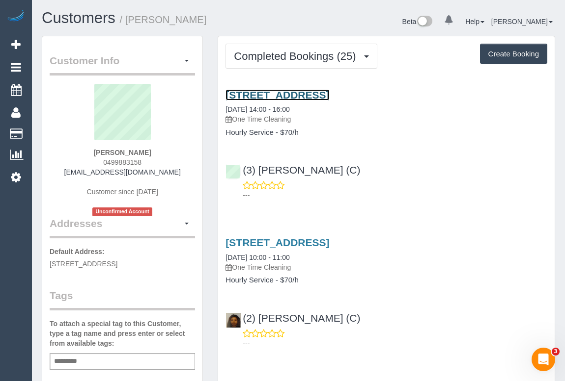
click at [315, 92] on link "[STREET_ADDRESS]" at bounding box center [277, 94] width 104 height 11
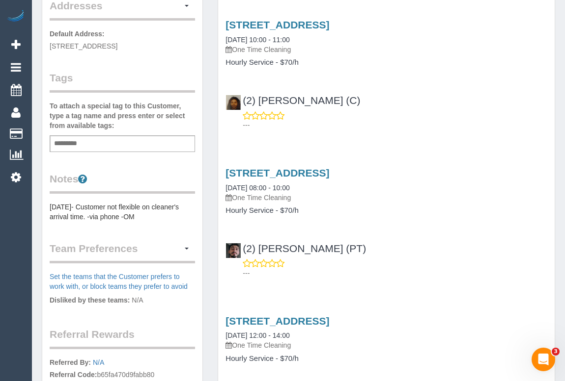
scroll to position [268, 0]
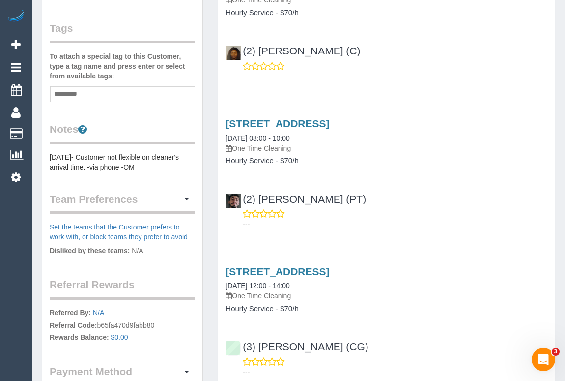
click at [409, 211] on div "---" at bounding box center [386, 219] width 322 height 20
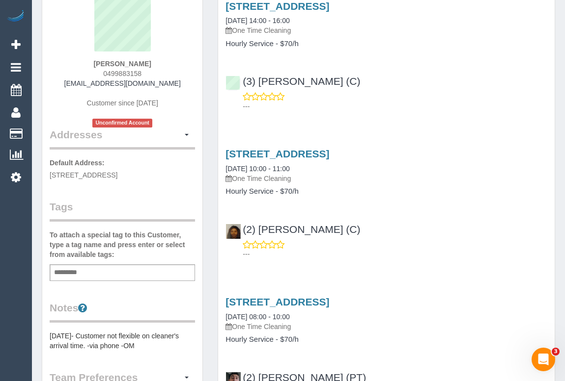
scroll to position [0, 0]
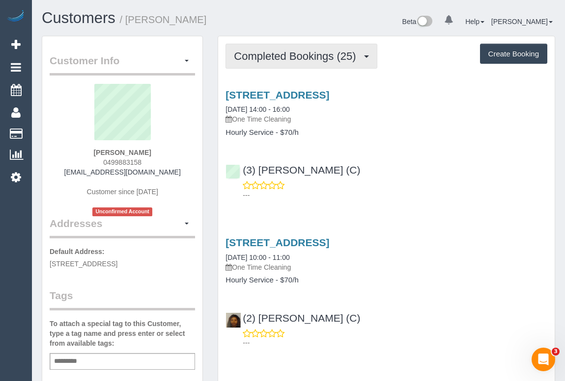
click at [270, 58] on span "Completed Bookings (25)" at bounding box center [297, 56] width 127 height 12
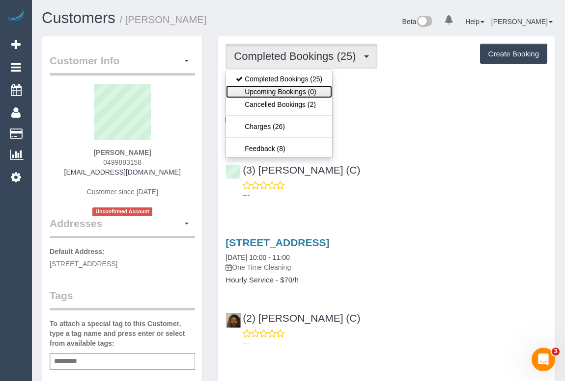
click at [269, 92] on link "Upcoming Bookings (0)" at bounding box center [279, 91] width 106 height 13
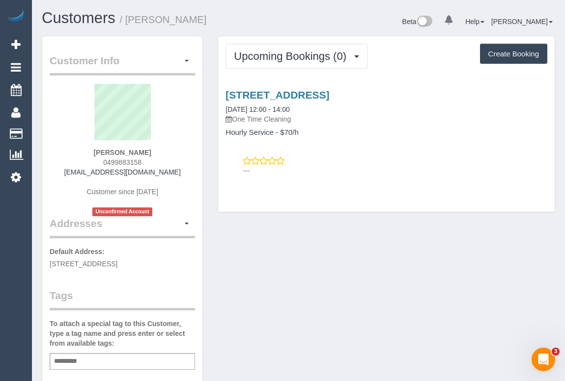
drag, startPoint x: 538, startPoint y: 259, endPoint x: 530, endPoint y: 264, distance: 9.3
click at [538, 259] on div "Customer Info Edit Contact Info Send Message Email Preferences Special Sales Ta…" at bounding box center [298, 379] width 528 height 687
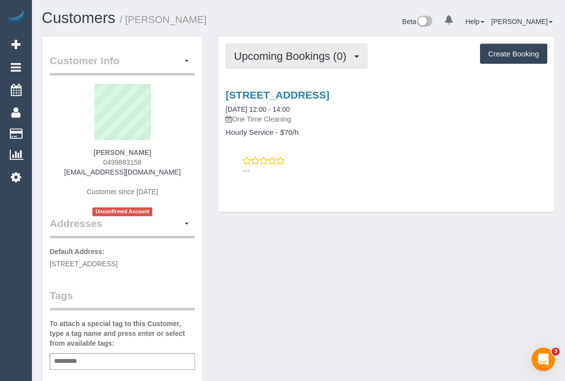
click at [272, 65] on button "Upcoming Bookings (0)" at bounding box center [296, 56] width 142 height 25
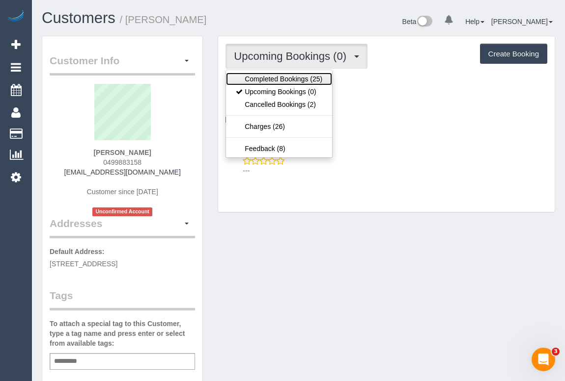
click at [274, 79] on link "Completed Bookings (25)" at bounding box center [279, 79] width 106 height 13
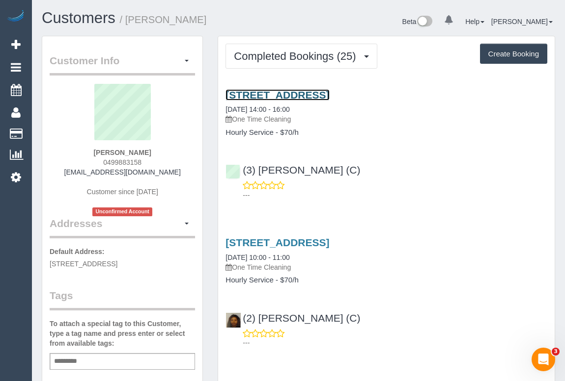
click at [307, 95] on link "[STREET_ADDRESS]" at bounding box center [277, 94] width 104 height 11
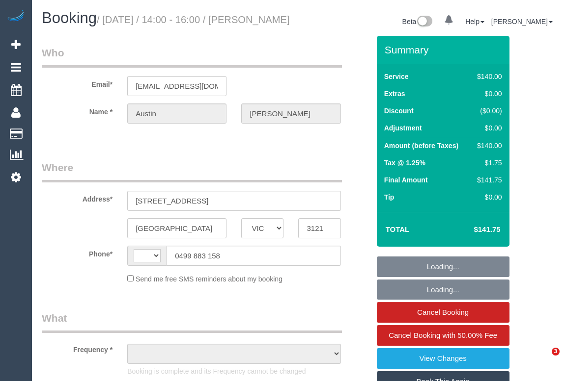
select select "VIC"
select select "object:313"
select select "string:stripe-pm_1N5fCW2GScqysDRVW51jKesf"
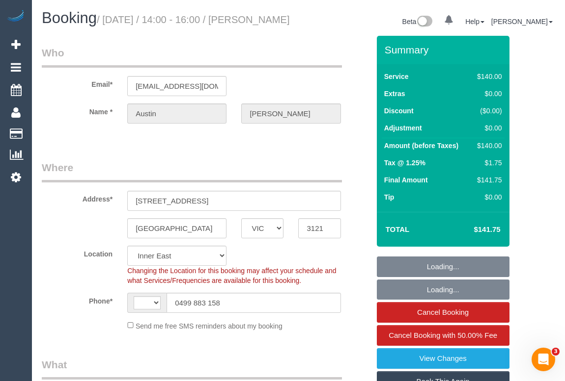
select select "string:AU"
select select "number:28"
select select "number:14"
select select "number:19"
select select "number:24"
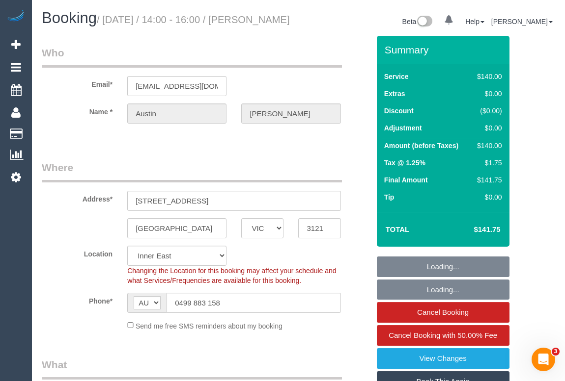
select select "object:1520"
select select "spot1"
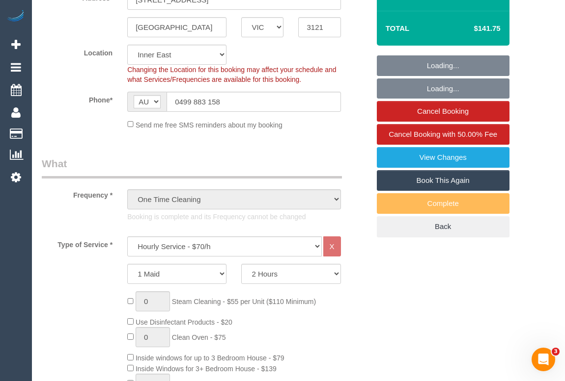
scroll to position [268, 0]
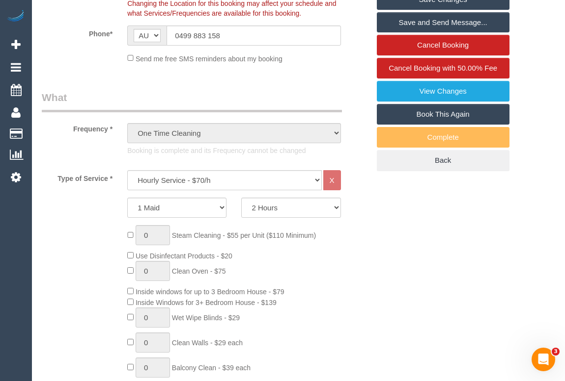
click at [432, 124] on link "Book This Again" at bounding box center [443, 114] width 133 height 21
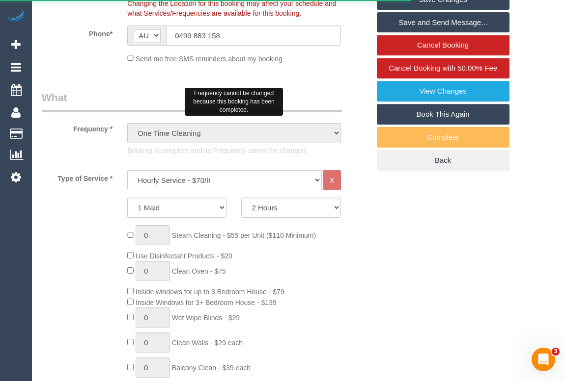
select select "VIC"
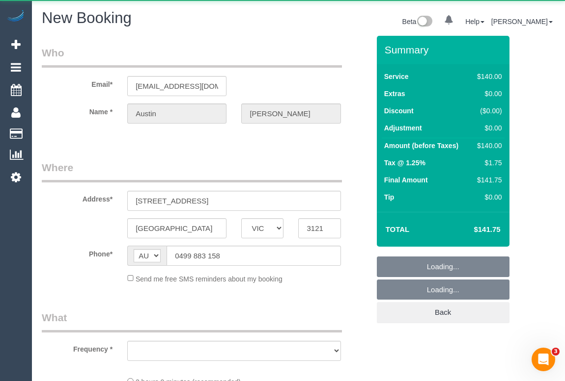
select select "string:stripe-pm_1N5fCW2GScqysDRVW51jKesf"
select select "object:2344"
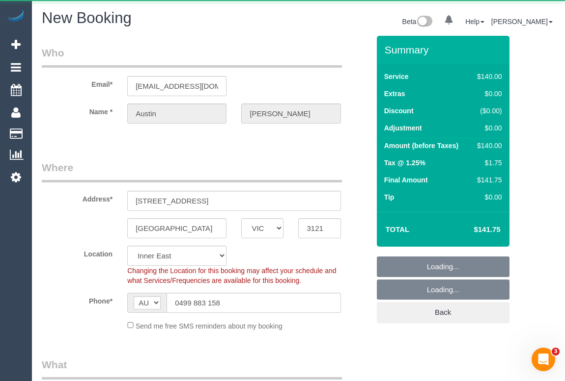
select select "number:28"
select select "number:14"
select select "number:19"
select select "number:24"
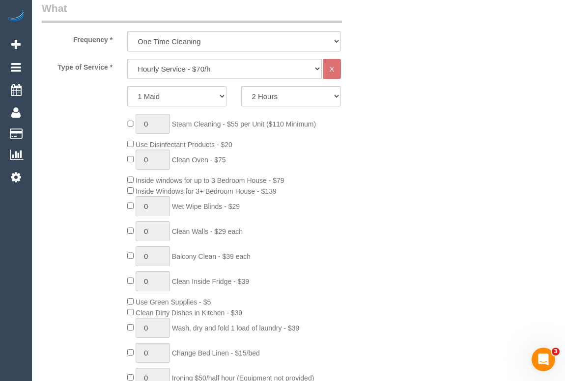
select select "object:3302"
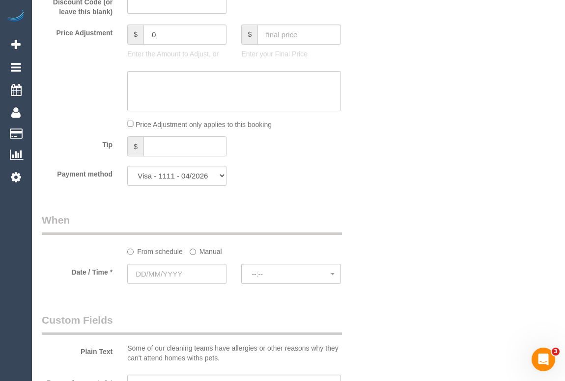
scroll to position [955, 0]
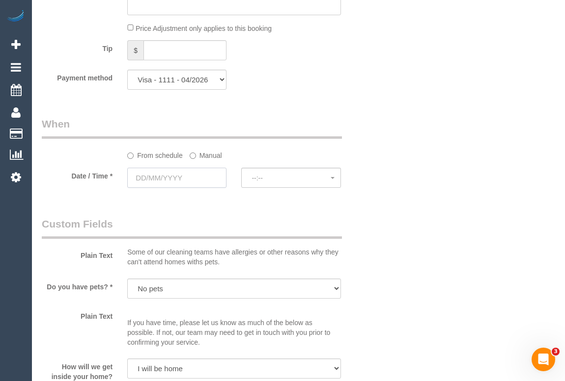
click at [170, 182] on input "text" at bounding box center [176, 178] width 99 height 20
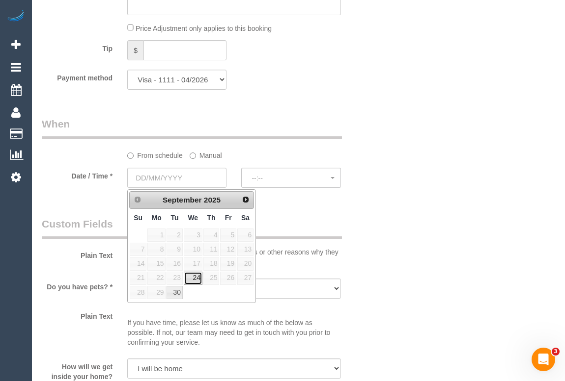
click at [193, 276] on link "24" at bounding box center [193, 278] width 19 height 13
type input "24/09/2025"
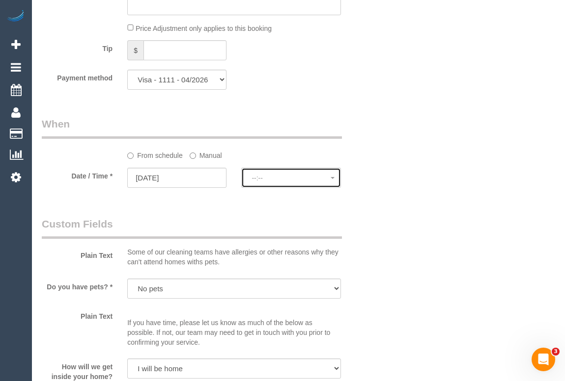
click at [271, 179] on span "--:--" at bounding box center [290, 178] width 79 height 8
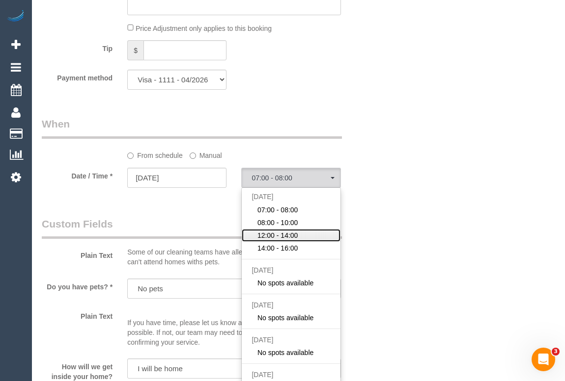
click at [268, 237] on span "12:00 - 14:00" at bounding box center [277, 236] width 41 height 10
select select "spot13"
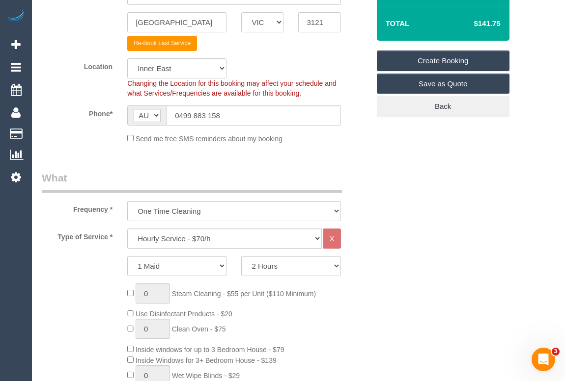
scroll to position [63, 0]
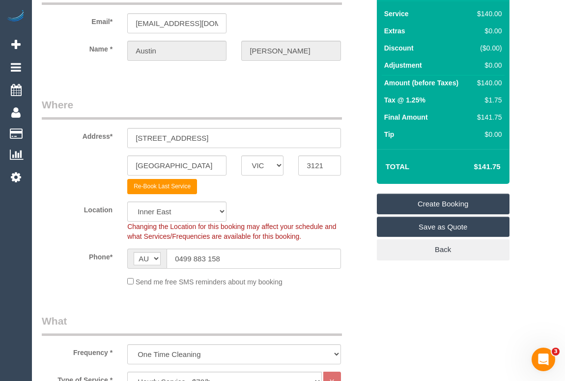
click at [425, 202] on link "Create Booking" at bounding box center [443, 204] width 133 height 21
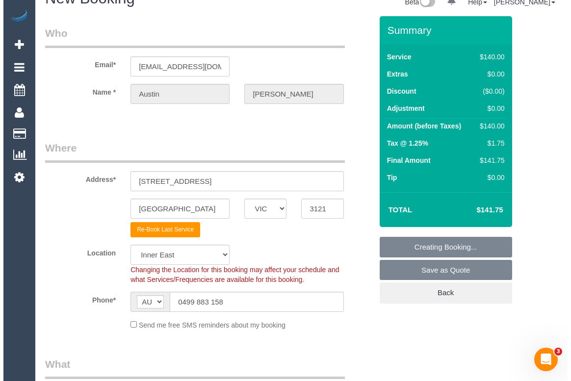
scroll to position [0, 0]
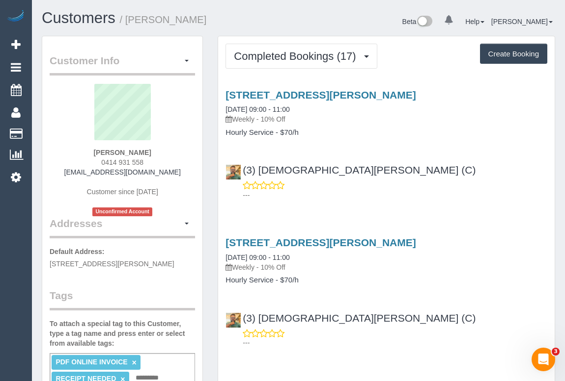
click at [456, 145] on div "[STREET_ADDRESS][PERSON_NAME] [DATE] 09:00 - 11:00 Weekly - 10% Off Hourly Serv…" at bounding box center [386, 143] width 336 height 124
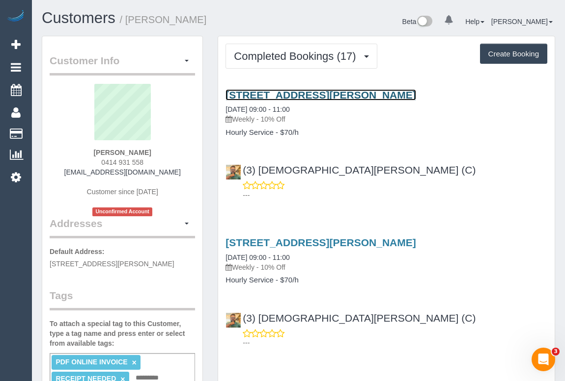
click at [292, 92] on link "[STREET_ADDRESS][PERSON_NAME]" at bounding box center [320, 94] width 190 height 11
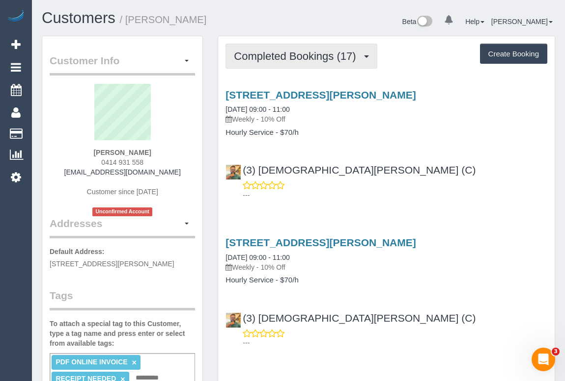
click at [284, 57] on span "Completed Bookings (17)" at bounding box center [297, 56] width 127 height 12
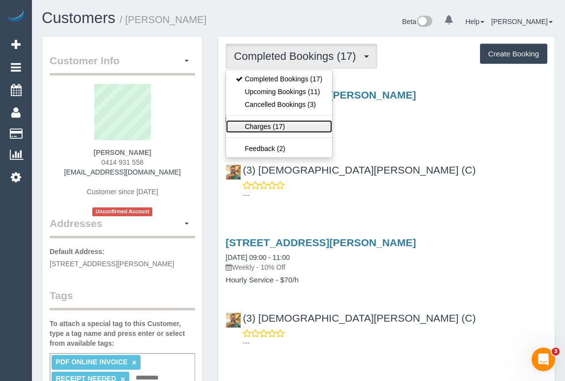
click at [265, 125] on link "Charges (17)" at bounding box center [279, 126] width 106 height 13
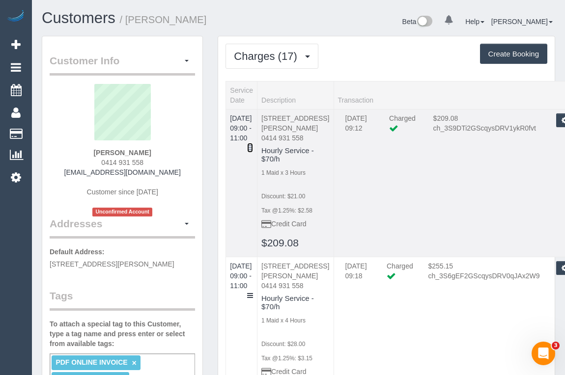
click at [253, 144] on icon at bounding box center [250, 147] width 6 height 7
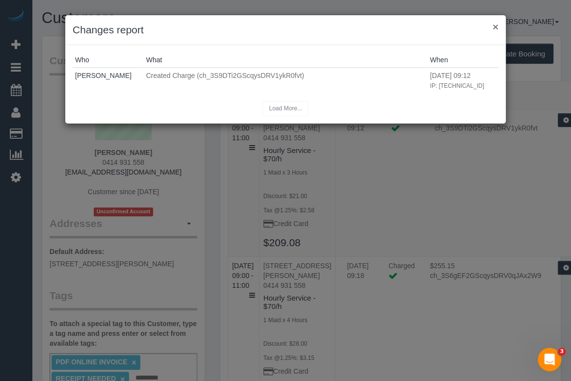
click at [496, 25] on button "×" at bounding box center [496, 27] width 6 height 10
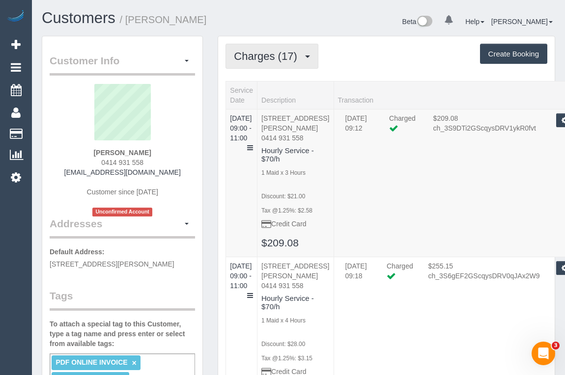
click at [272, 53] on span "Charges (17)" at bounding box center [268, 56] width 68 height 12
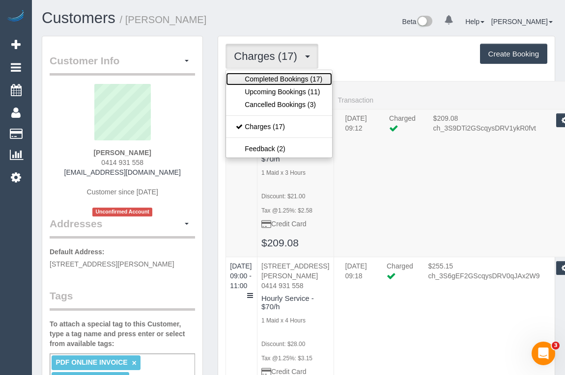
click at [270, 78] on link "Completed Bookings (17)" at bounding box center [279, 79] width 106 height 13
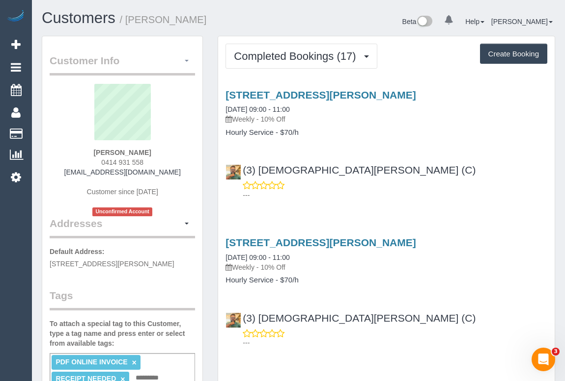
click at [188, 62] on button "button" at bounding box center [186, 61] width 17 height 15
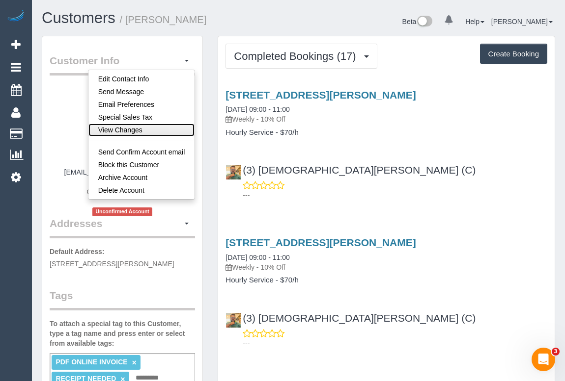
click at [158, 132] on link "View Changes" at bounding box center [141, 130] width 107 height 13
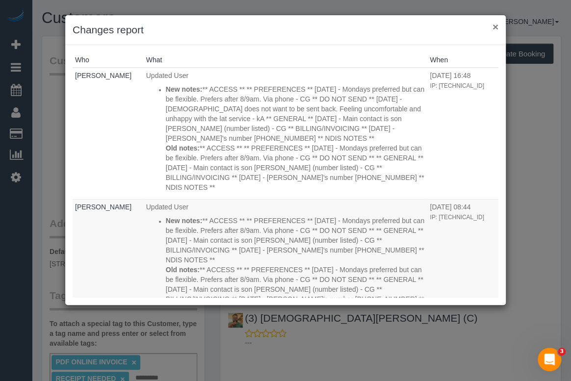
click at [493, 27] on button "×" at bounding box center [496, 27] width 6 height 10
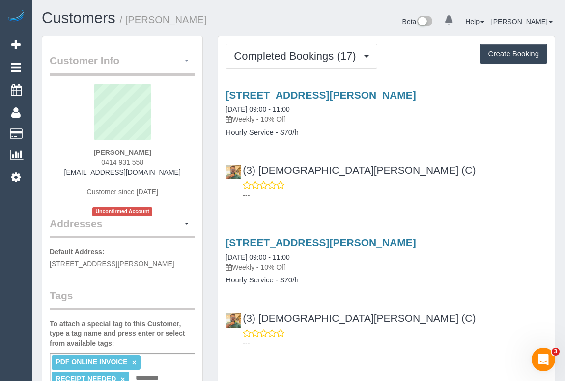
click at [186, 58] on button "button" at bounding box center [186, 61] width 17 height 15
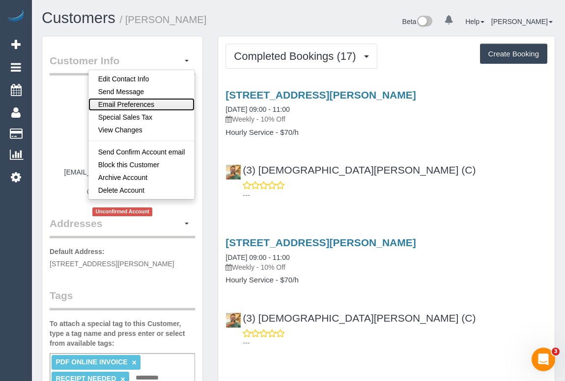
click at [121, 102] on link "Email Preferences" at bounding box center [141, 104] width 107 height 13
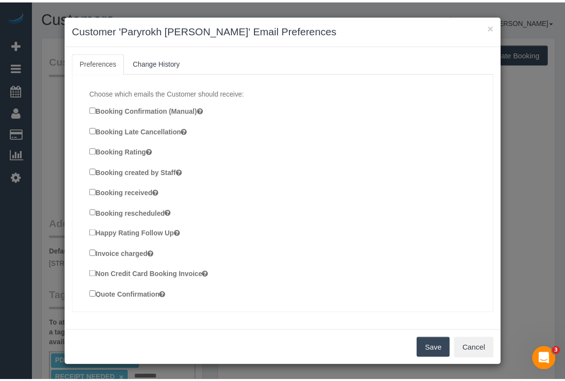
scroll to position [32, 0]
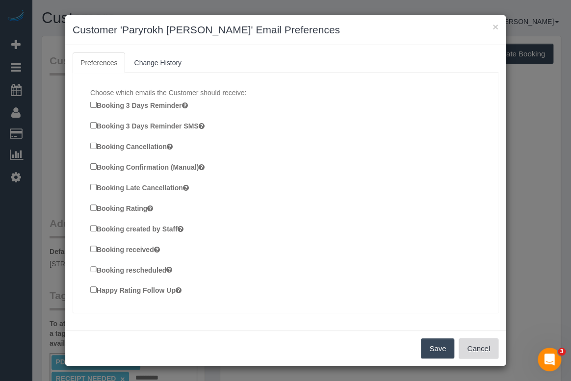
click at [491, 353] on button "Cancel" at bounding box center [479, 349] width 40 height 21
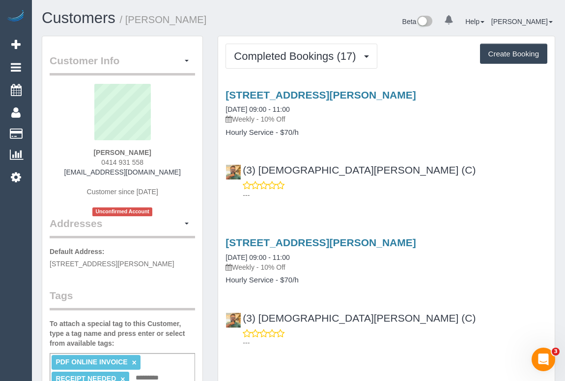
click at [471, 271] on p "Weekly - 10% Off" at bounding box center [386, 268] width 322 height 10
click at [407, 151] on div "[STREET_ADDRESS][PERSON_NAME] [DATE] 09:00 - 11:00 Weekly - 10% Off Hourly Serv…" at bounding box center [386, 143] width 336 height 124
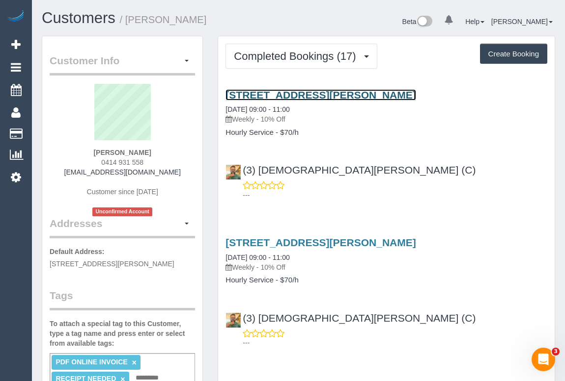
click at [335, 93] on link "[STREET_ADDRESS][PERSON_NAME]" at bounding box center [320, 94] width 190 height 11
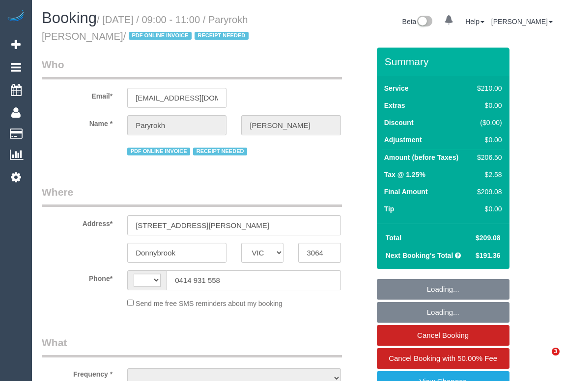
select select "VIC"
select select "string:stripe-pm_1RIkwB2GScqysDRVO7FxyKXl"
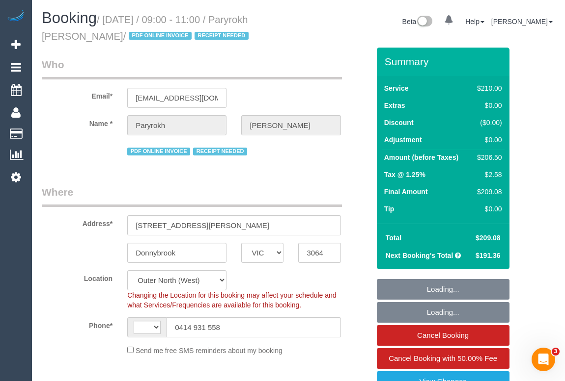
select select "string:AU"
select select "object:758"
select select "180"
select select "number:29"
select select "number:14"
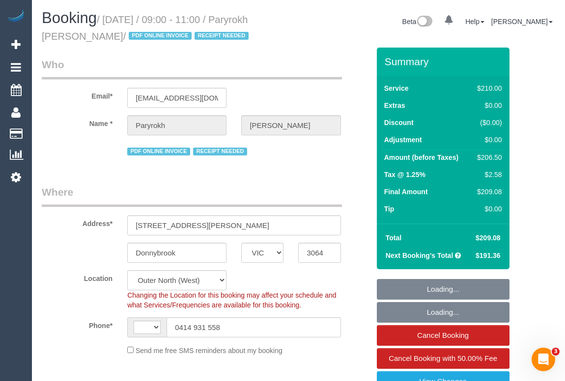
select select "number:19"
select select "number:22"
select select "number:34"
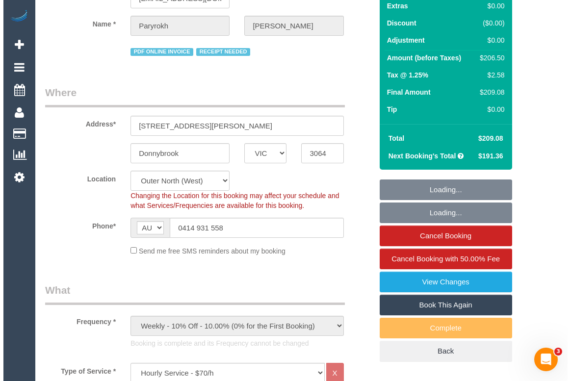
scroll to position [134, 0]
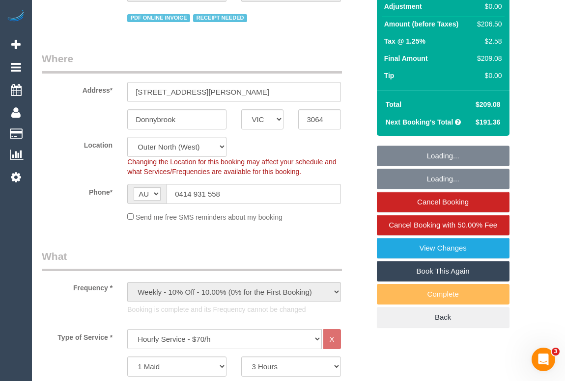
select select "object:934"
click at [438, 248] on link "View Changes" at bounding box center [443, 248] width 133 height 21
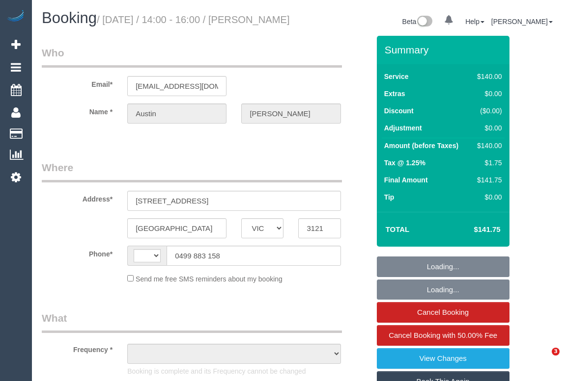
select select "VIC"
select select "string:AU"
select select "object:558"
select select "string:stripe-pm_1N5fCW2GScqysDRVW51jKesf"
select select "number:28"
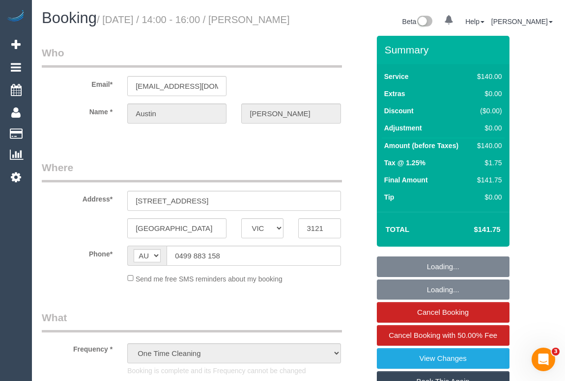
select select "number:14"
select select "number:19"
select select "number:24"
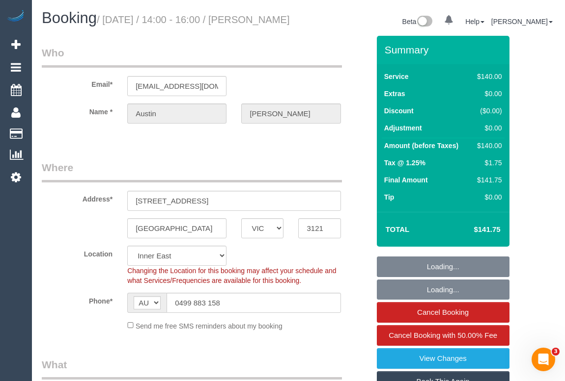
select select "object:875"
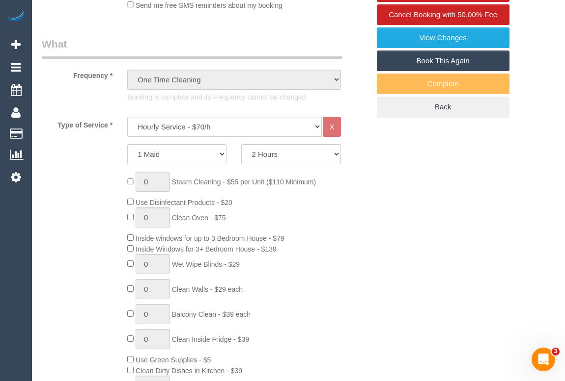
select select "spot1"
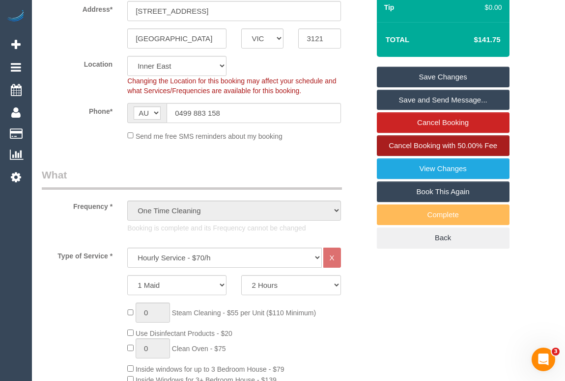
scroll to position [178, 0]
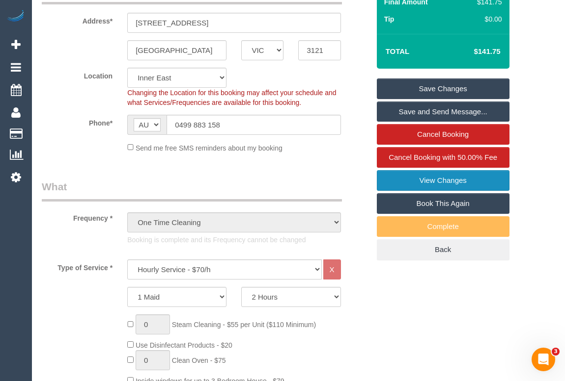
click at [432, 191] on link "View Changes" at bounding box center [443, 180] width 133 height 21
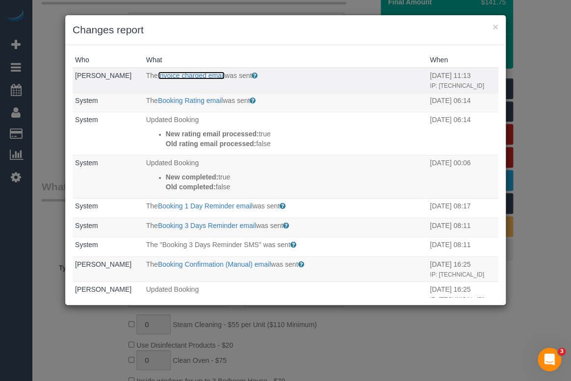
click at [215, 77] on link "Invoice charged email" at bounding box center [191, 76] width 67 height 8
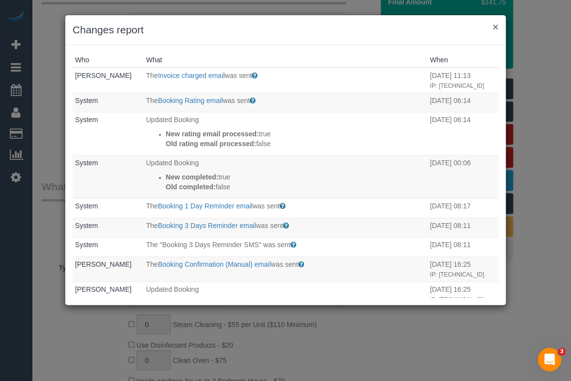
click at [497, 27] on button "×" at bounding box center [496, 27] width 6 height 10
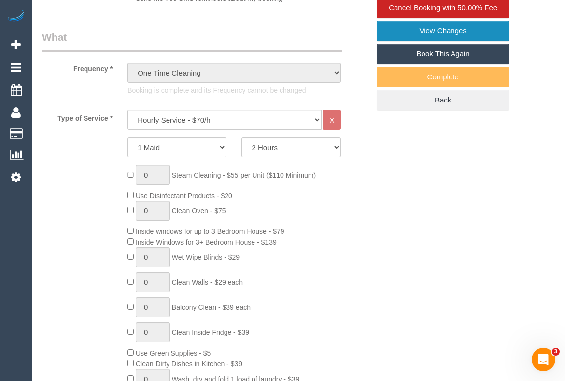
scroll to position [0, 0]
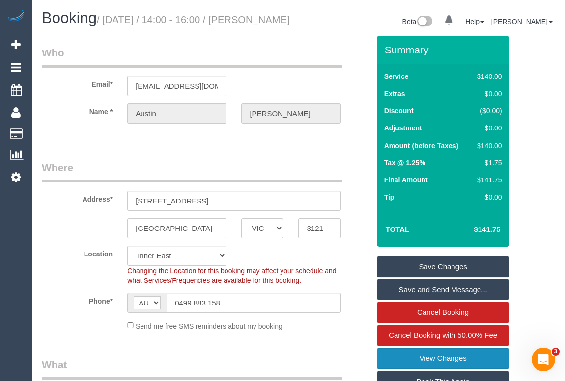
click at [457, 369] on link "View Changes" at bounding box center [443, 359] width 133 height 21
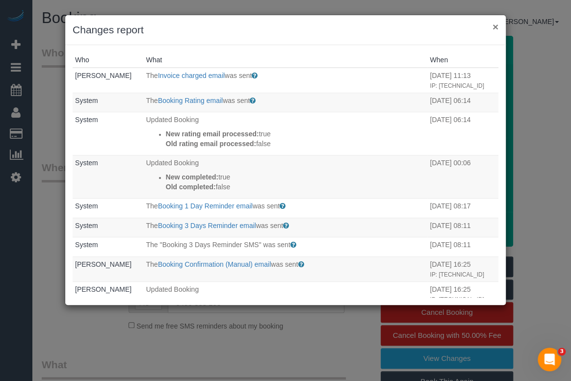
click at [495, 24] on button "×" at bounding box center [496, 27] width 6 height 10
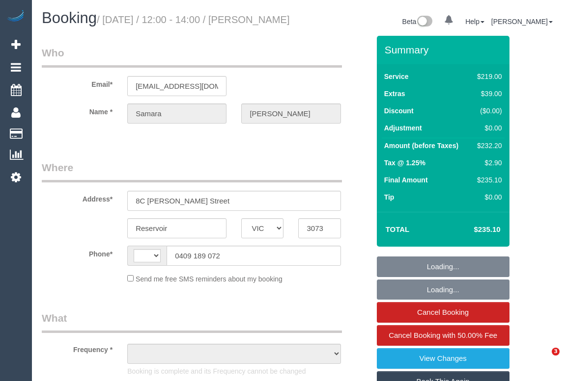
select select "VIC"
select select "string:AU"
select select "object:537"
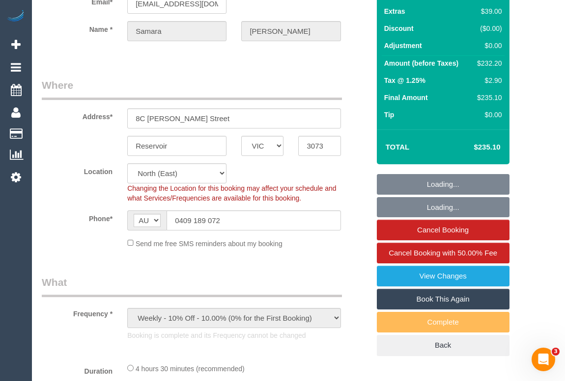
select select "number:30"
select select "number:14"
select select "number:19"
select select "number:22"
select select "number:34"
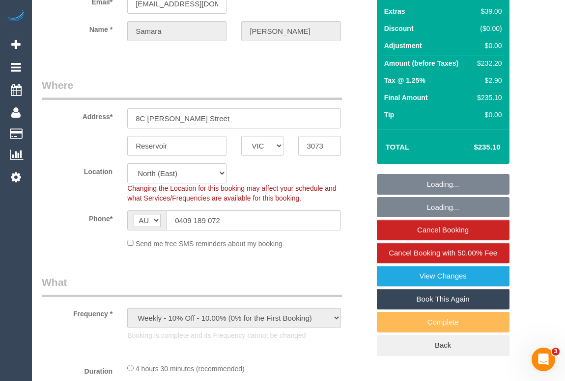
select select "number:26"
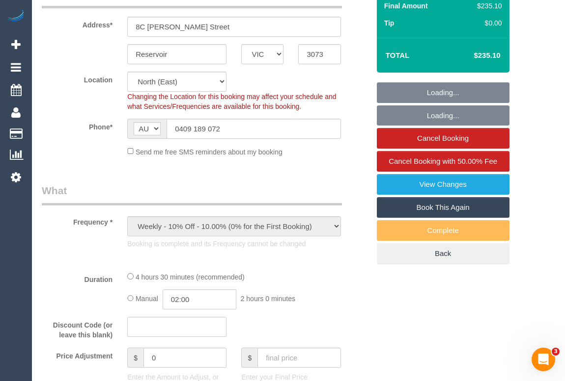
select select "object:1325"
select select "string:stripe-pm_1QwjX02GScqysDRVSKX0UB97"
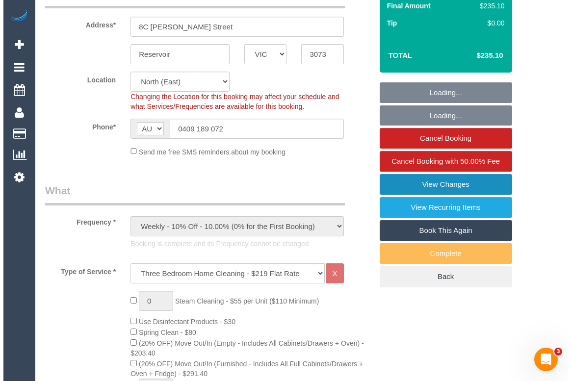
scroll to position [178, 0]
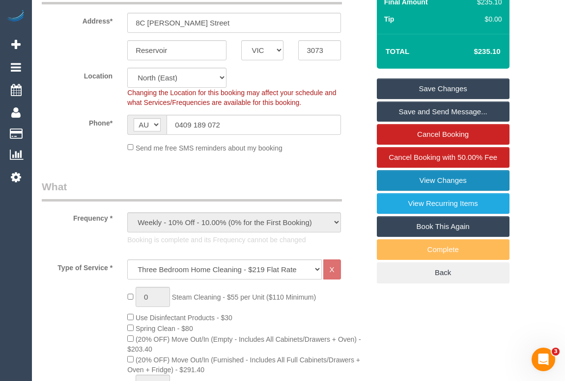
click at [415, 190] on link "View Changes" at bounding box center [443, 180] width 133 height 21
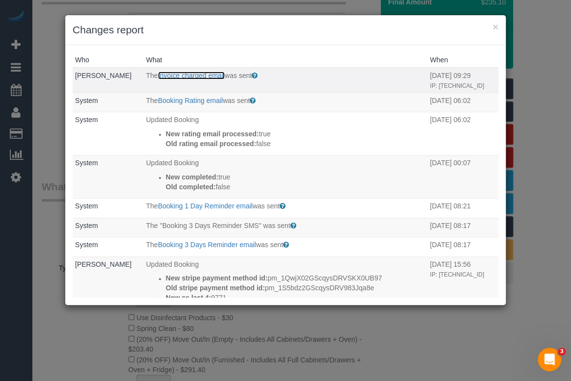
click at [206, 76] on link "Invoice charged email" at bounding box center [191, 76] width 67 height 8
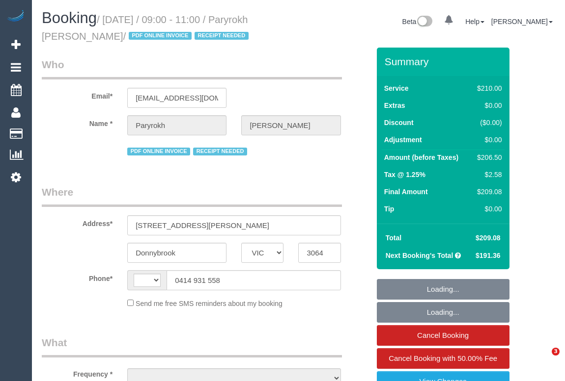
select select "VIC"
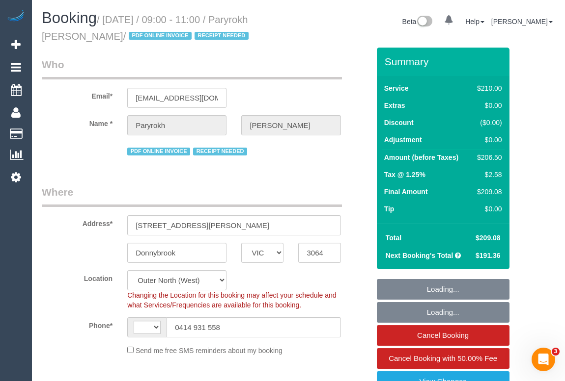
select select "string:AU"
select select "string:stripe-pm_1RIkwB2GScqysDRVO7FxyKXl"
select select "number:29"
select select "number:14"
select select "number:19"
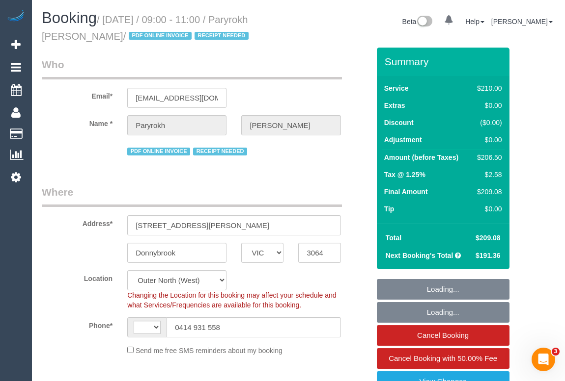
select select "number:22"
select select "number:34"
select select "object:758"
select select "180"
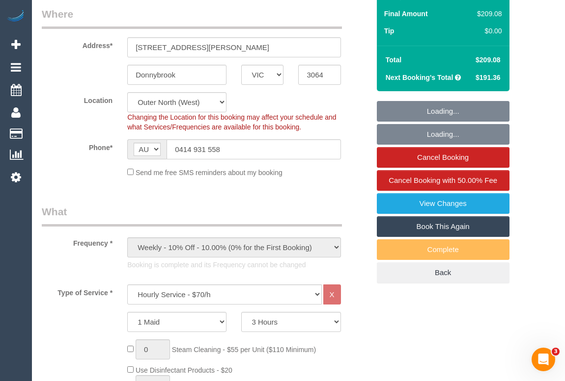
select select "object:931"
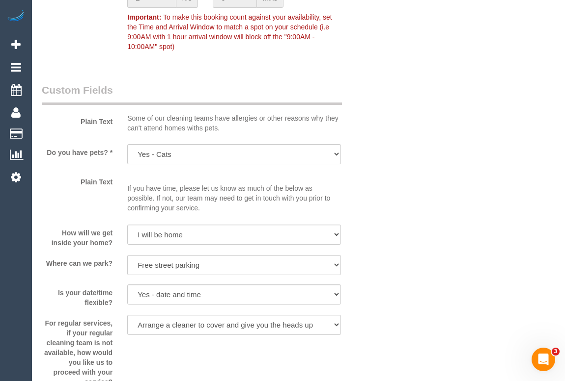
scroll to position [1160, 0]
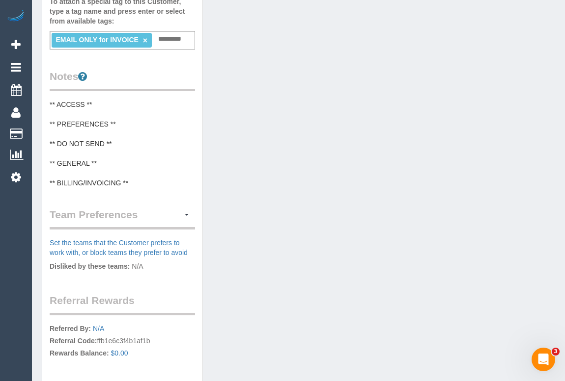
scroll to position [357, 0]
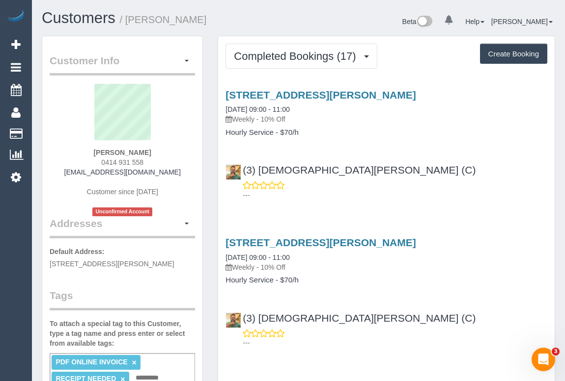
click at [411, 175] on div "(3) [DEMOGRAPHIC_DATA][PERSON_NAME] (C) ---" at bounding box center [386, 178] width 336 height 44
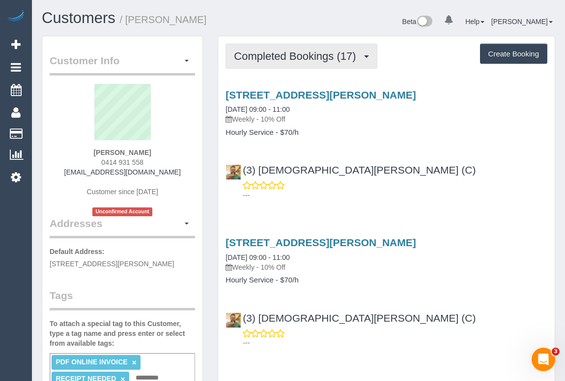
click at [311, 49] on button "Completed Bookings (17)" at bounding box center [300, 56] width 151 height 25
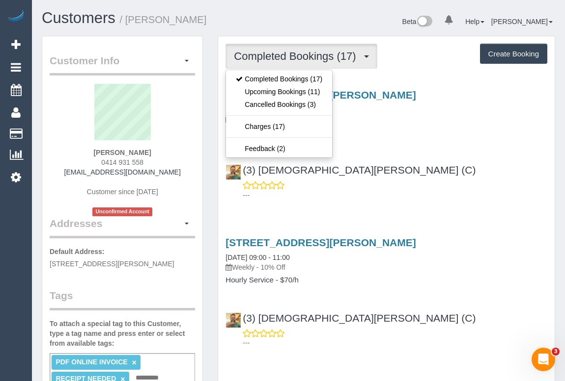
click at [397, 167] on div "(3) [DEMOGRAPHIC_DATA][PERSON_NAME] (C) ---" at bounding box center [386, 178] width 336 height 44
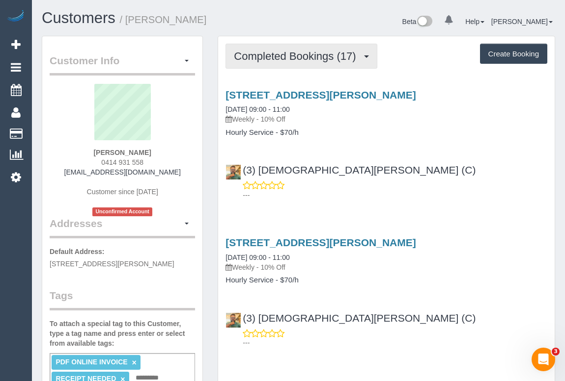
click at [290, 58] on span "Completed Bookings (17)" at bounding box center [297, 56] width 127 height 12
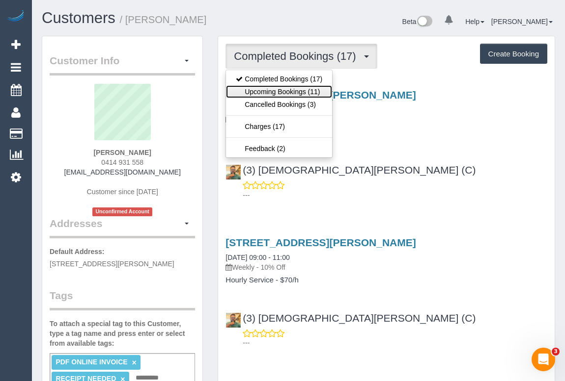
click at [280, 91] on link "Upcoming Bookings (11)" at bounding box center [279, 91] width 106 height 13
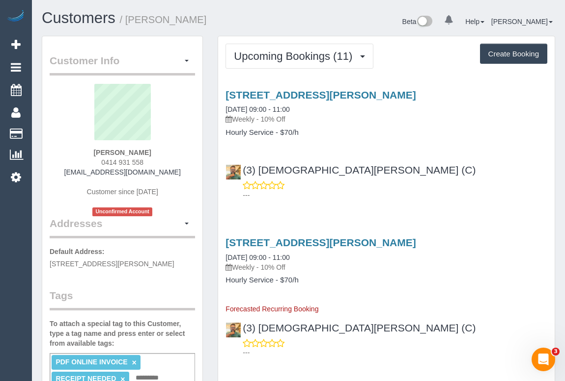
click at [423, 163] on div "(3) [DEMOGRAPHIC_DATA][PERSON_NAME] (C) ---" at bounding box center [386, 178] width 336 height 44
click at [422, 173] on div "(3) [DEMOGRAPHIC_DATA][PERSON_NAME] (C) ---" at bounding box center [386, 178] width 336 height 44
click at [395, 190] on p "---" at bounding box center [395, 195] width 304 height 10
drag, startPoint x: 446, startPoint y: 225, endPoint x: 440, endPoint y: 255, distance: 30.5
